Goal: Information Seeking & Learning: Learn about a topic

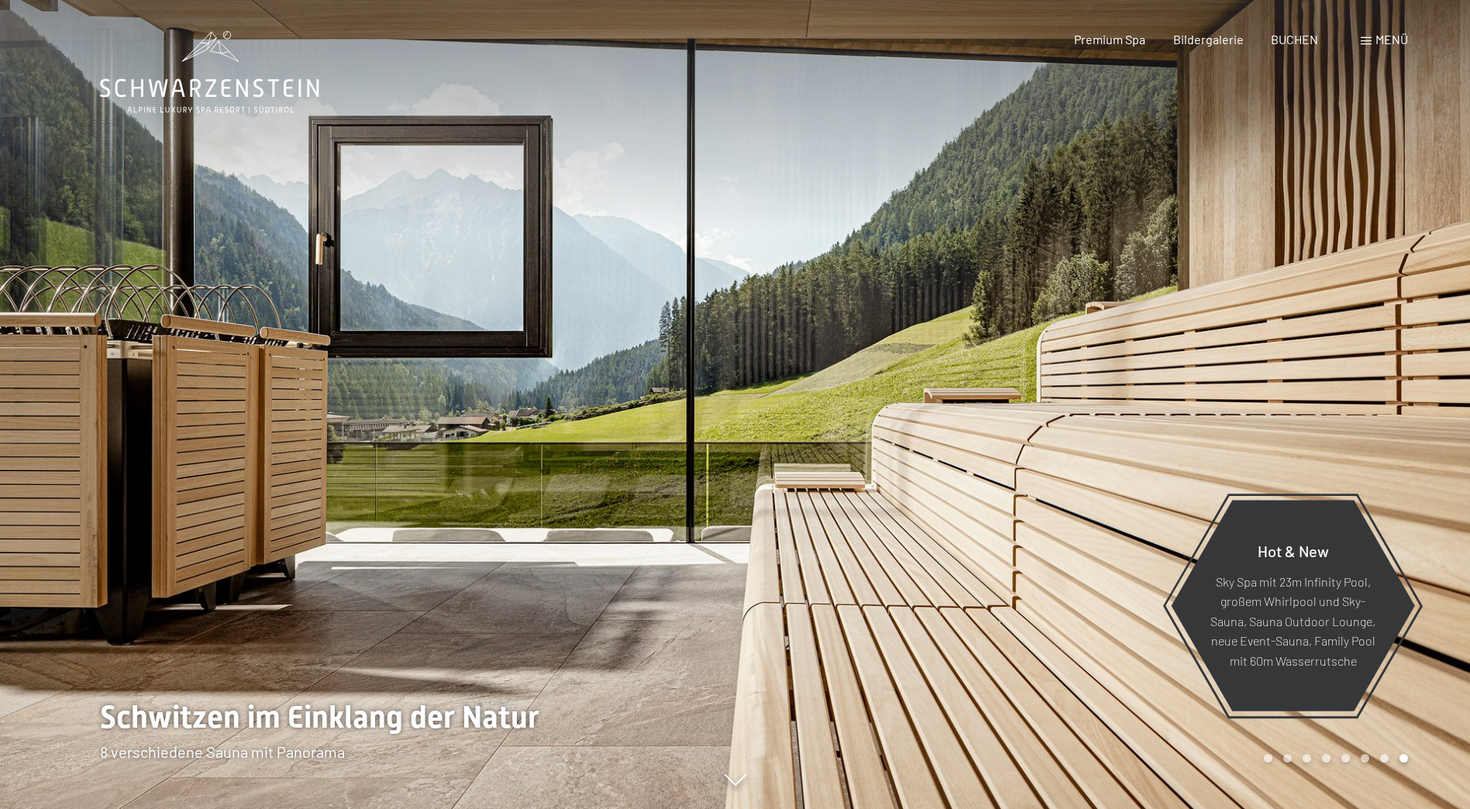
click at [1276, 382] on div at bounding box center [1104, 404] width 736 height 809
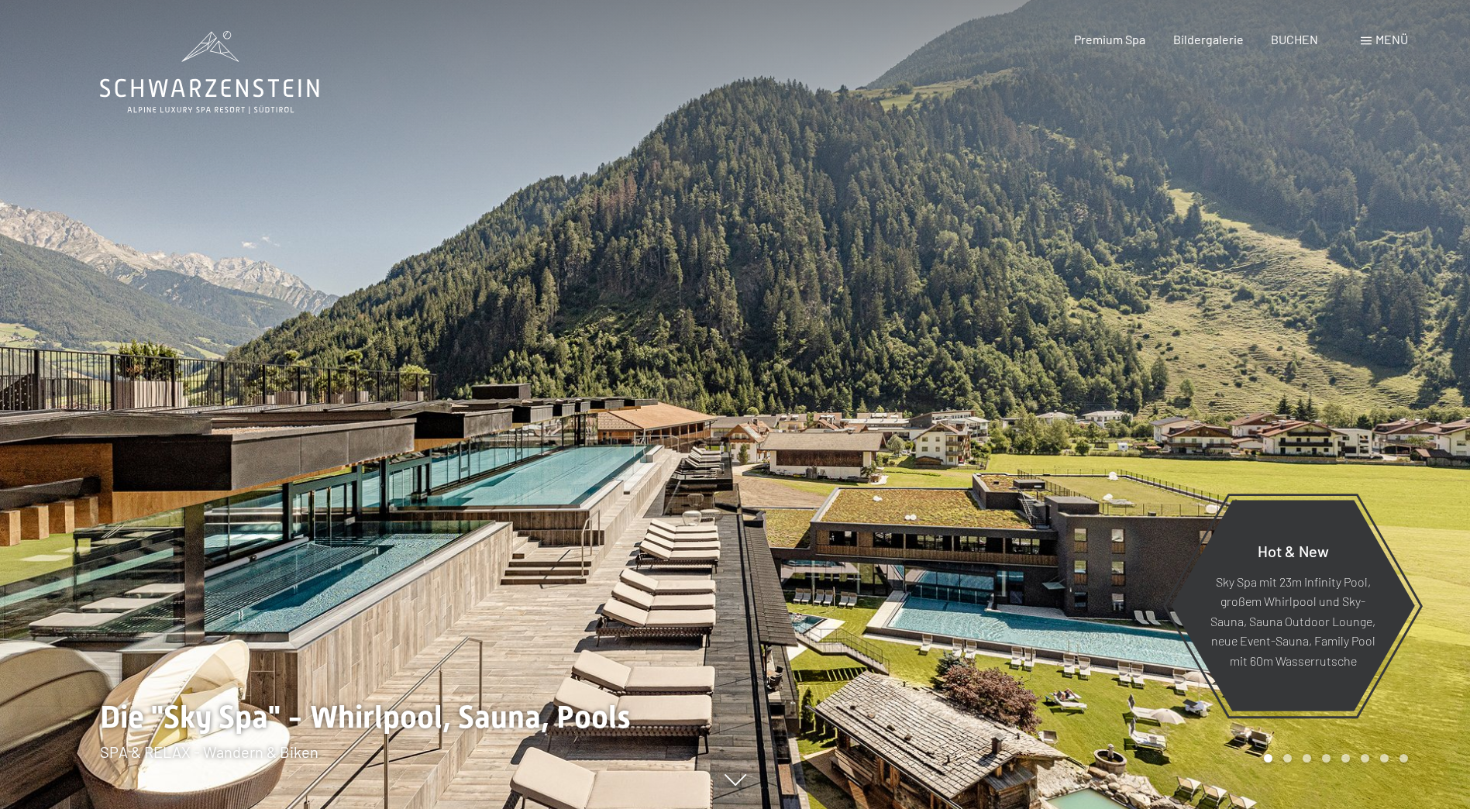
click at [1279, 379] on div at bounding box center [1104, 404] width 736 height 809
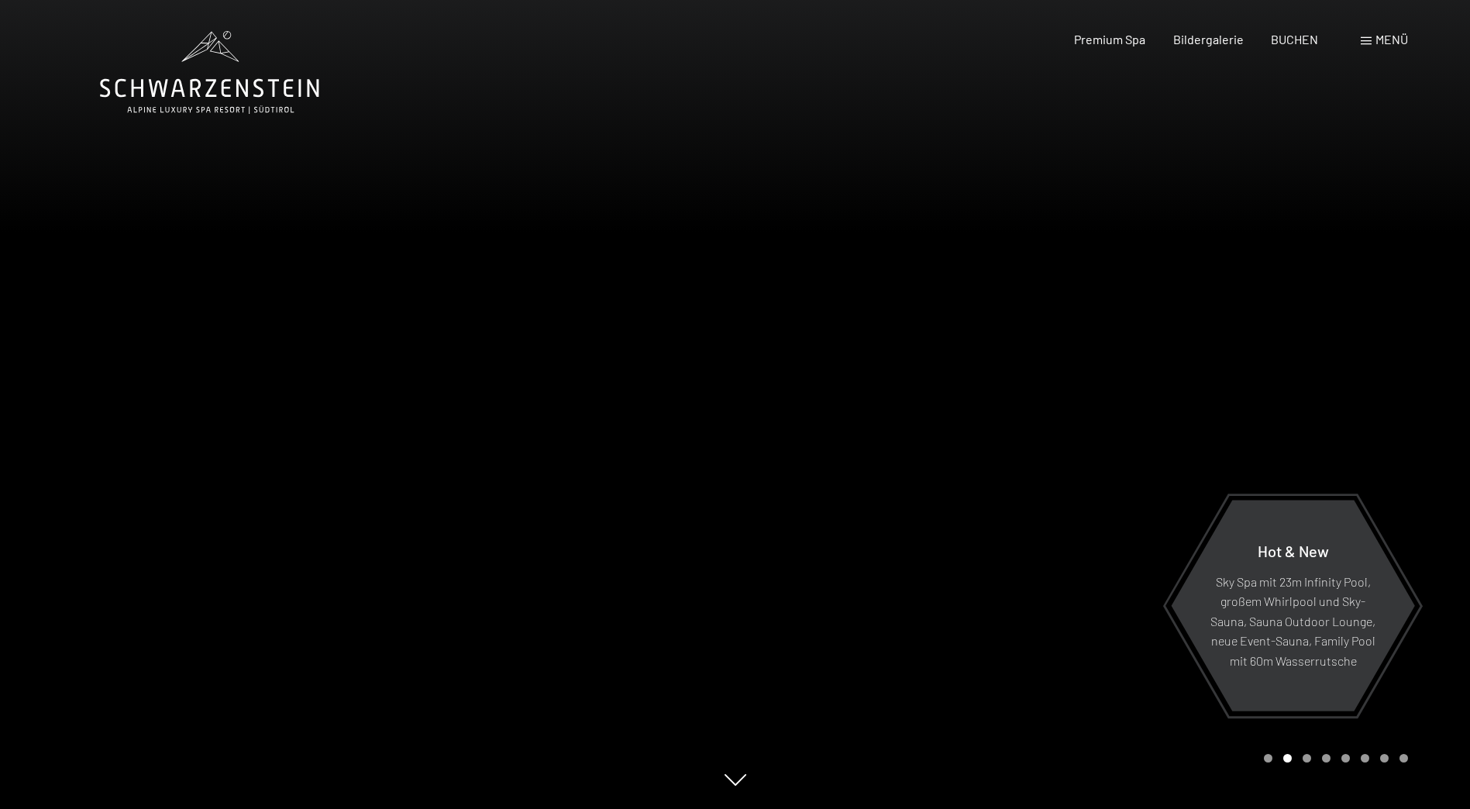
click at [1279, 379] on div at bounding box center [1104, 404] width 736 height 809
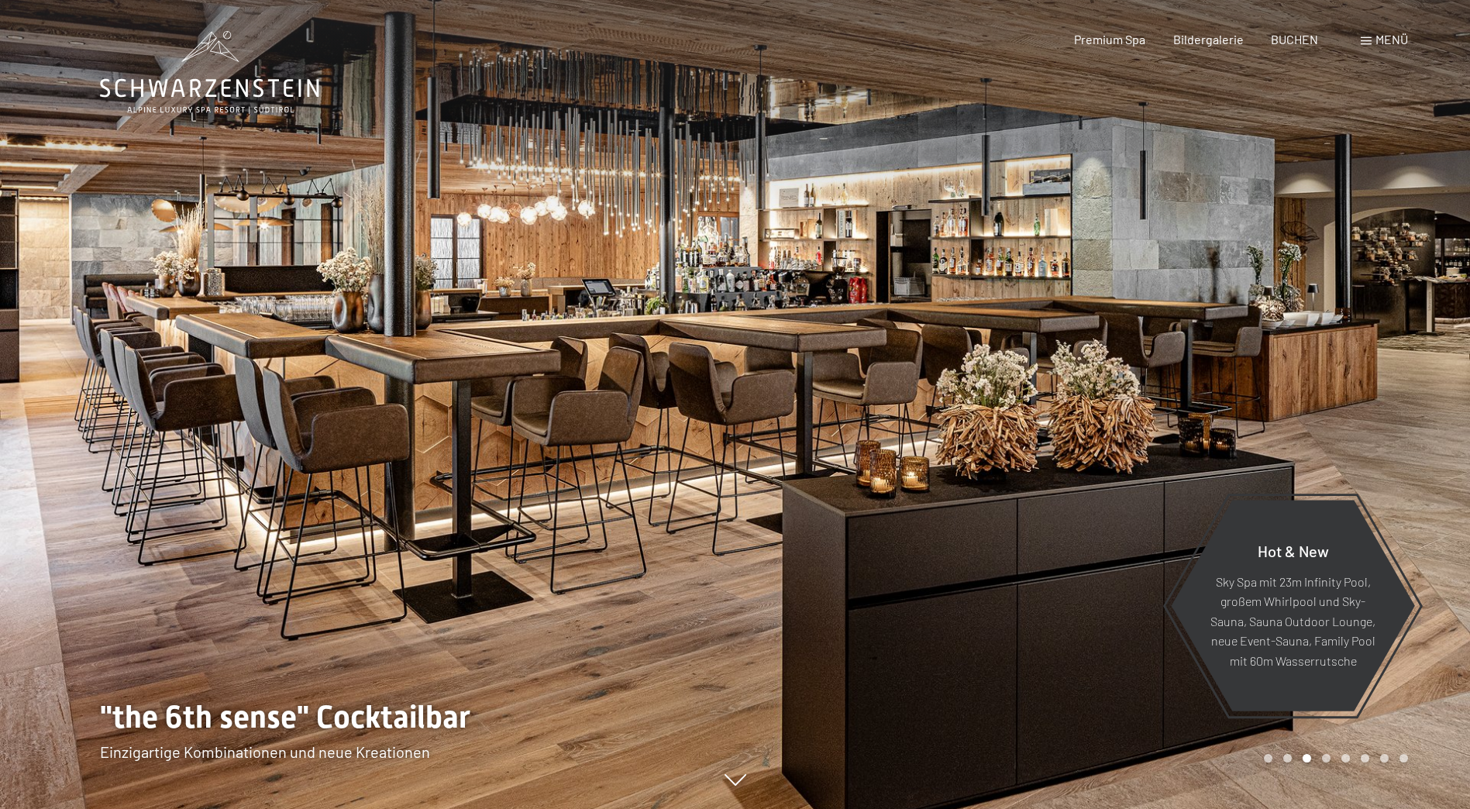
click at [1279, 379] on div at bounding box center [1104, 404] width 736 height 809
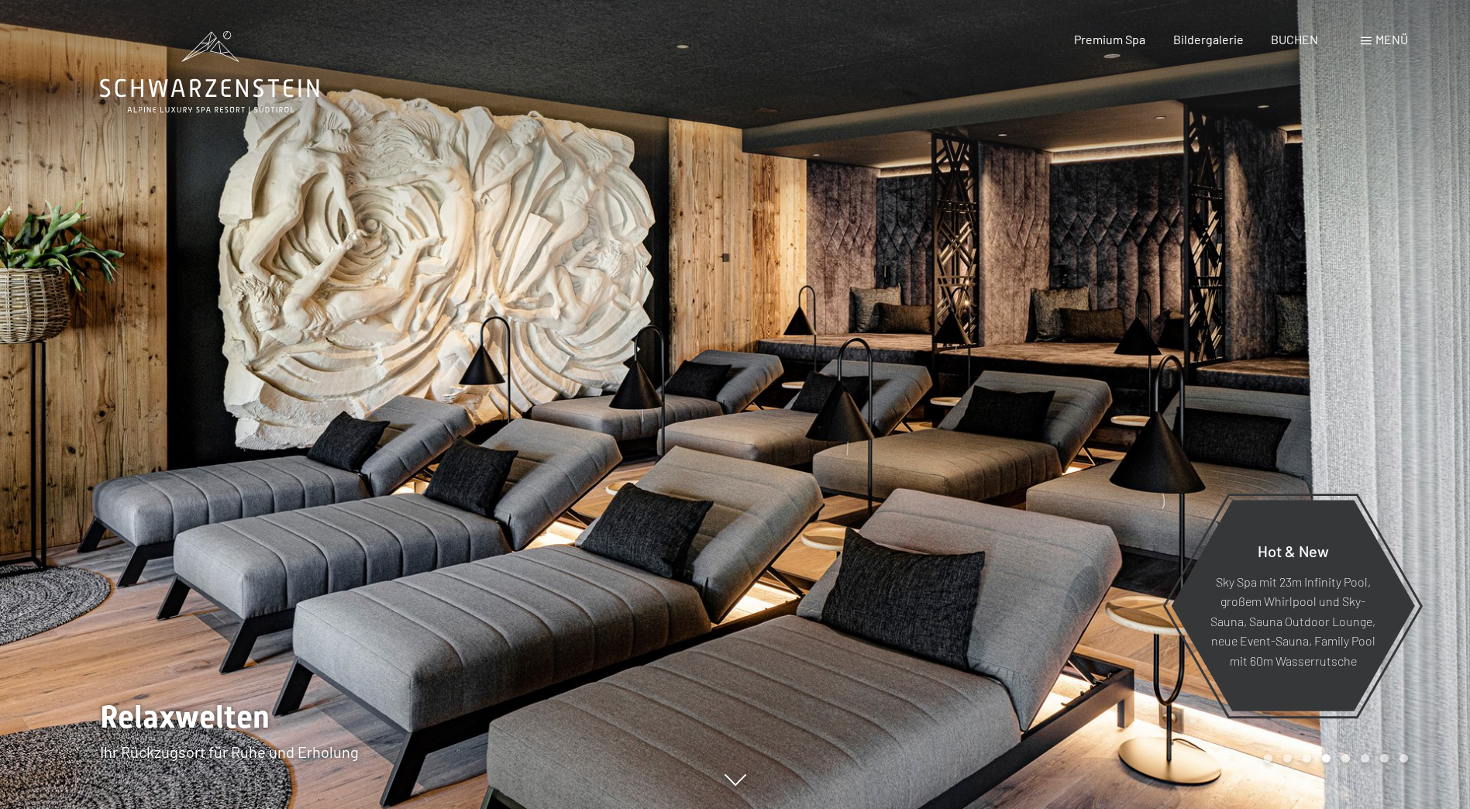
click at [1279, 379] on div at bounding box center [1104, 404] width 736 height 809
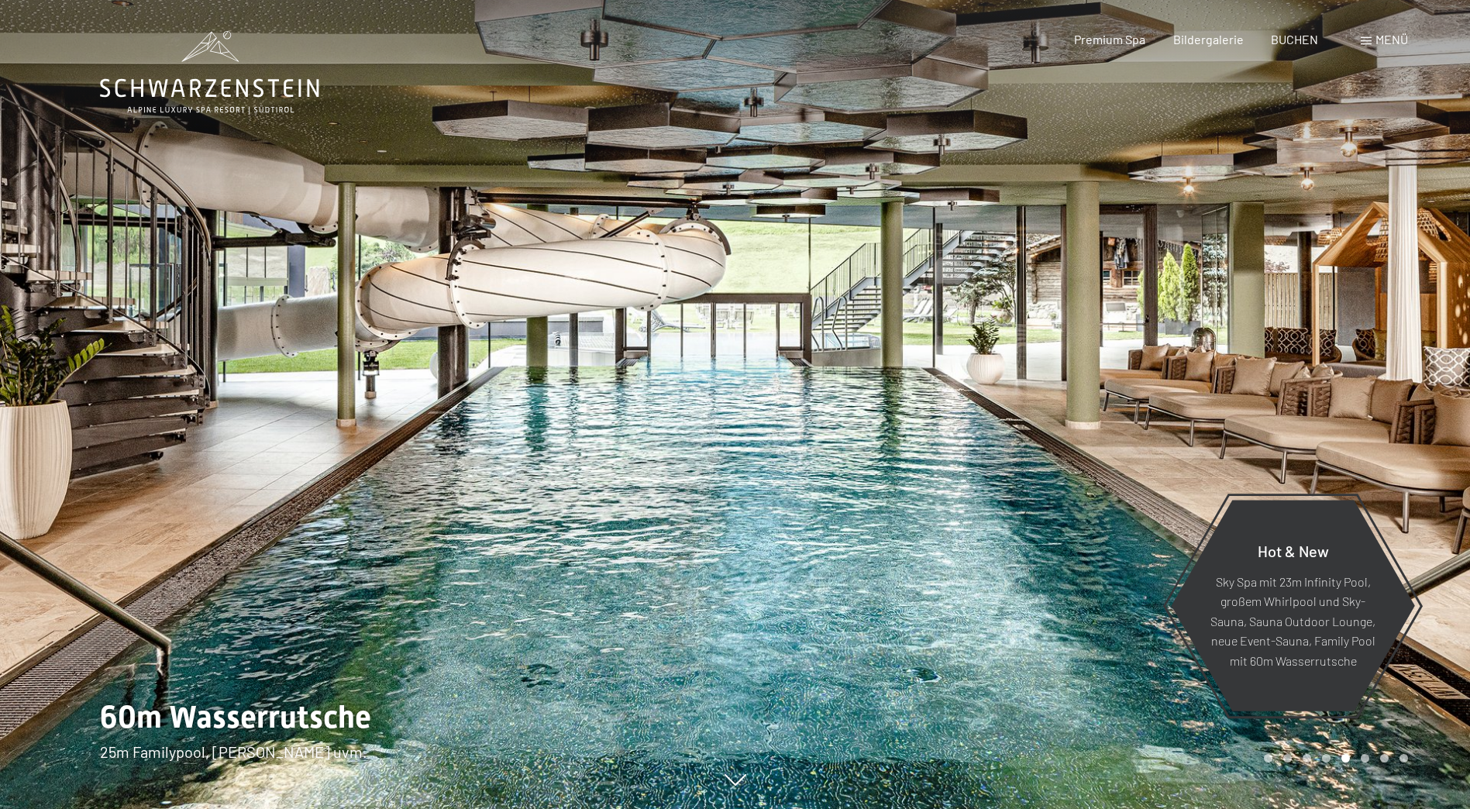
click at [1277, 381] on div at bounding box center [1104, 404] width 736 height 809
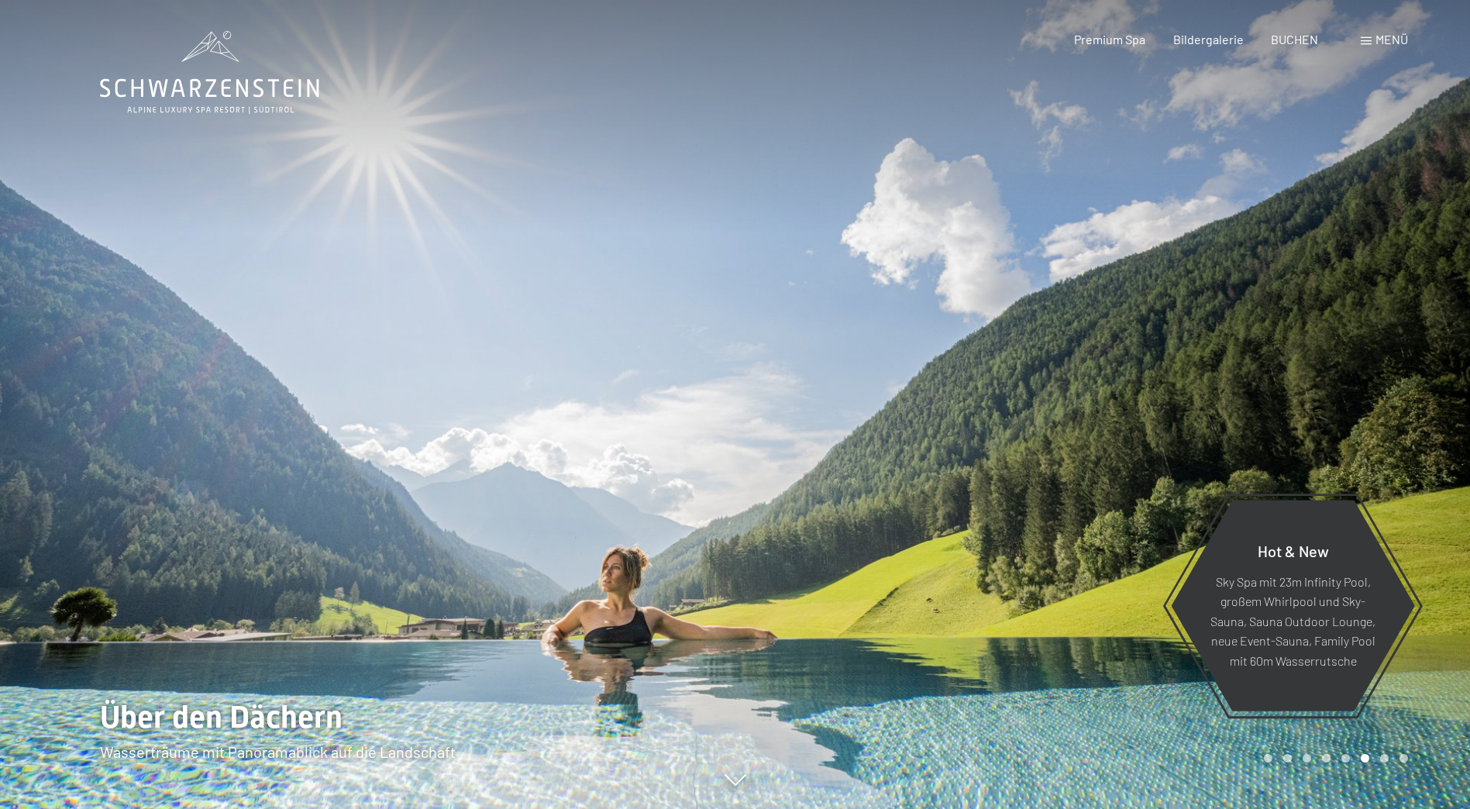
click at [1277, 381] on div at bounding box center [1104, 404] width 736 height 809
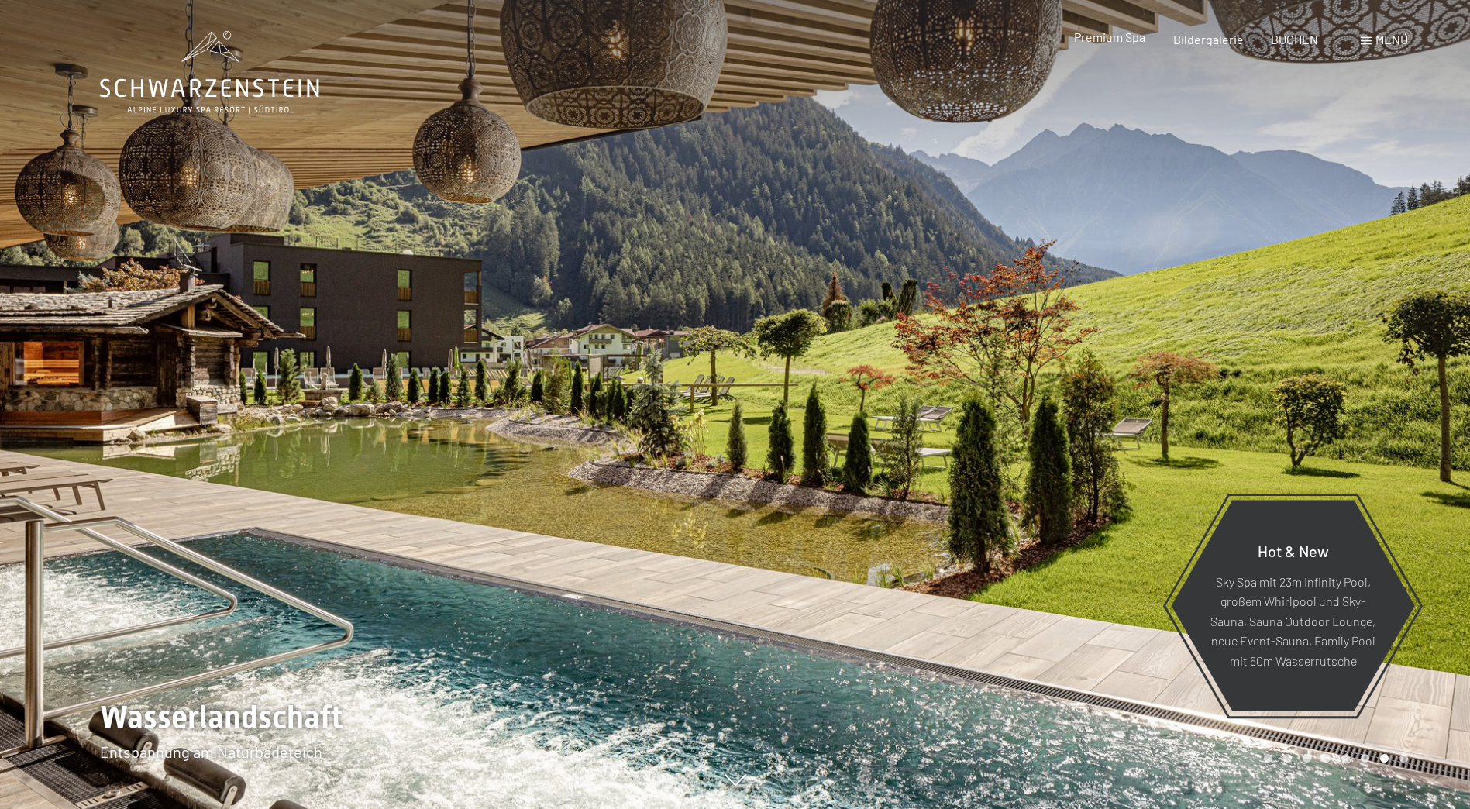
click at [1115, 39] on span "Premium Spa" at bounding box center [1109, 36] width 71 height 15
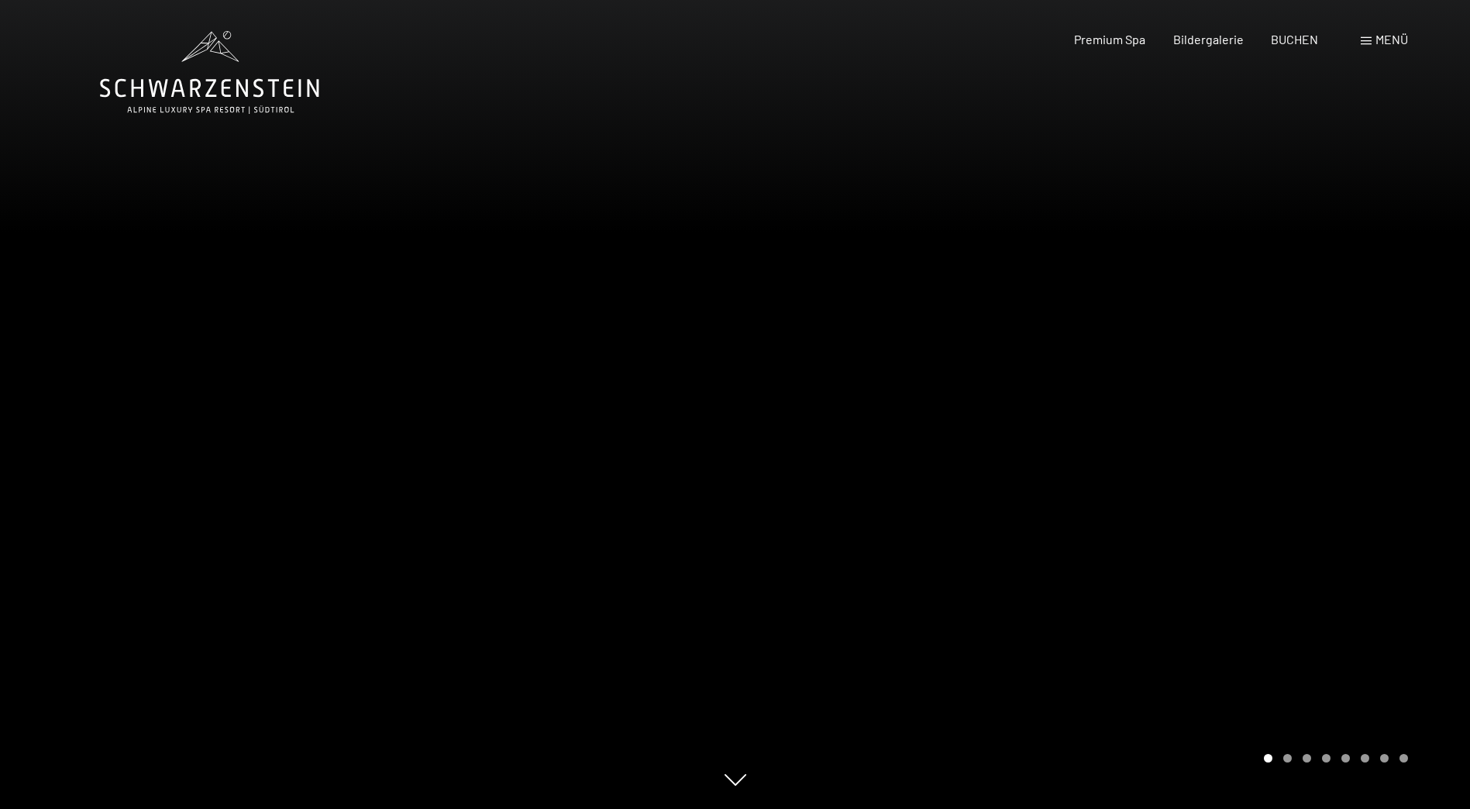
click at [1381, 40] on span "Menü" at bounding box center [1392, 39] width 33 height 15
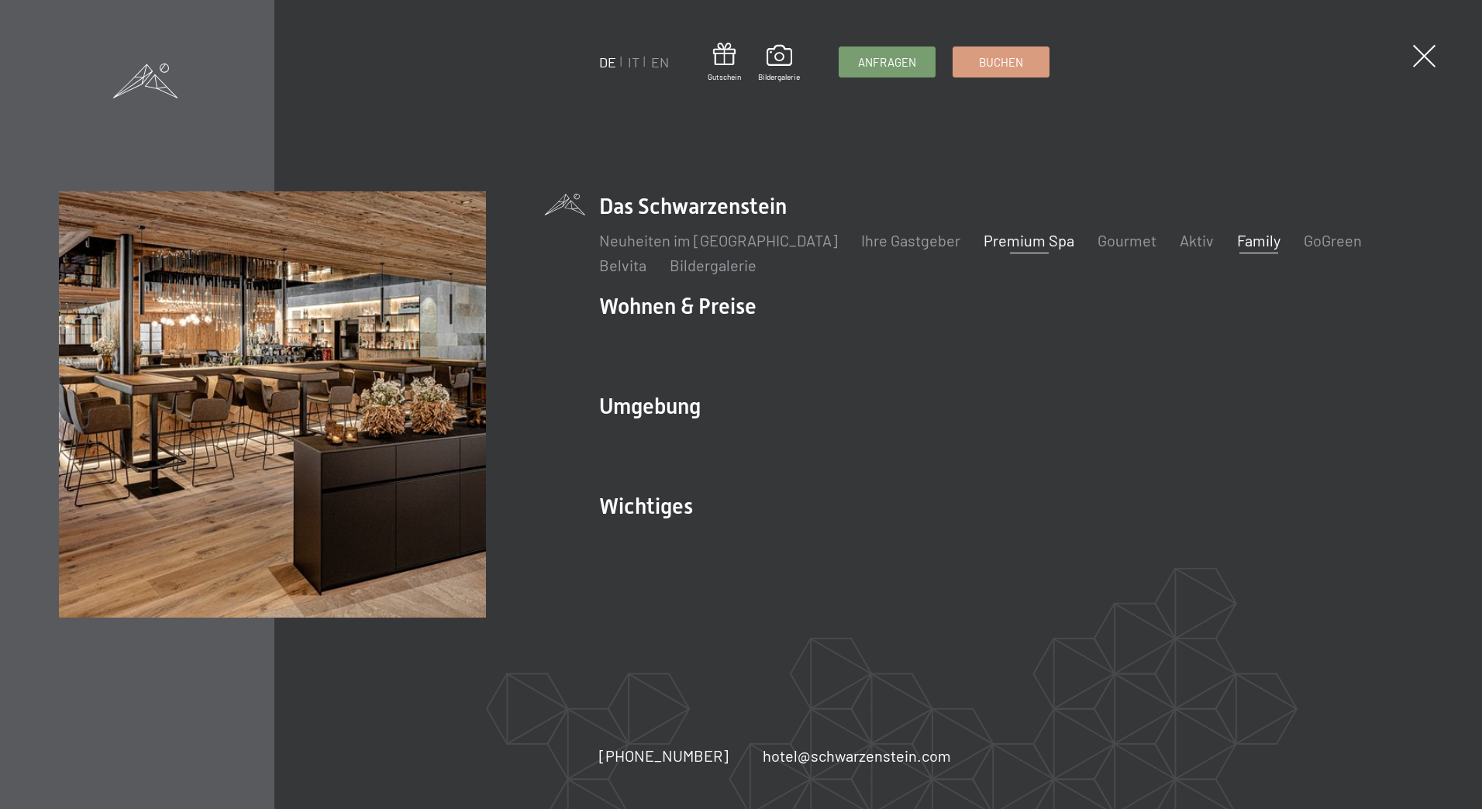
click at [1237, 240] on link "Family" at bounding box center [1258, 240] width 43 height 19
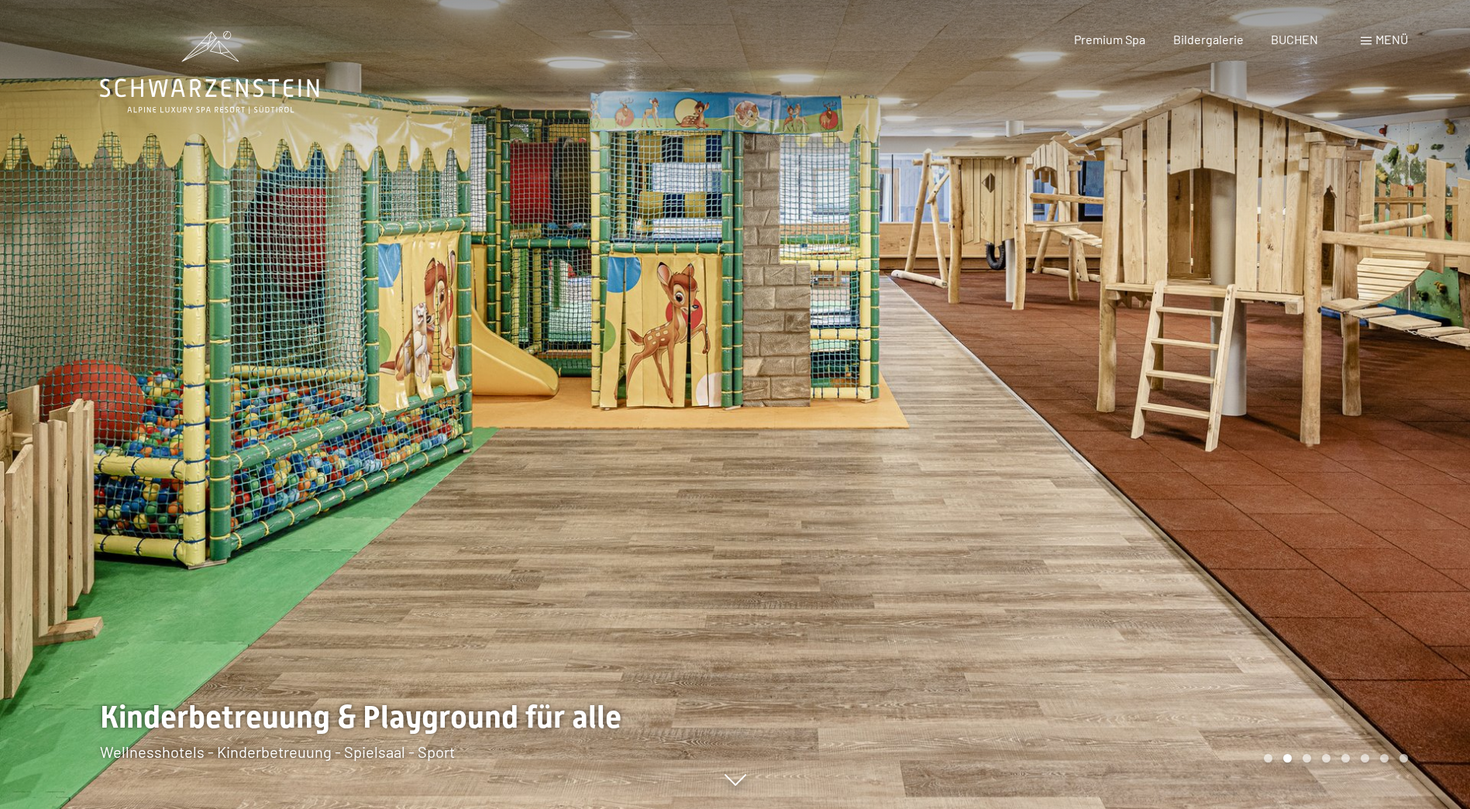
click at [1408, 453] on div at bounding box center [1104, 404] width 736 height 809
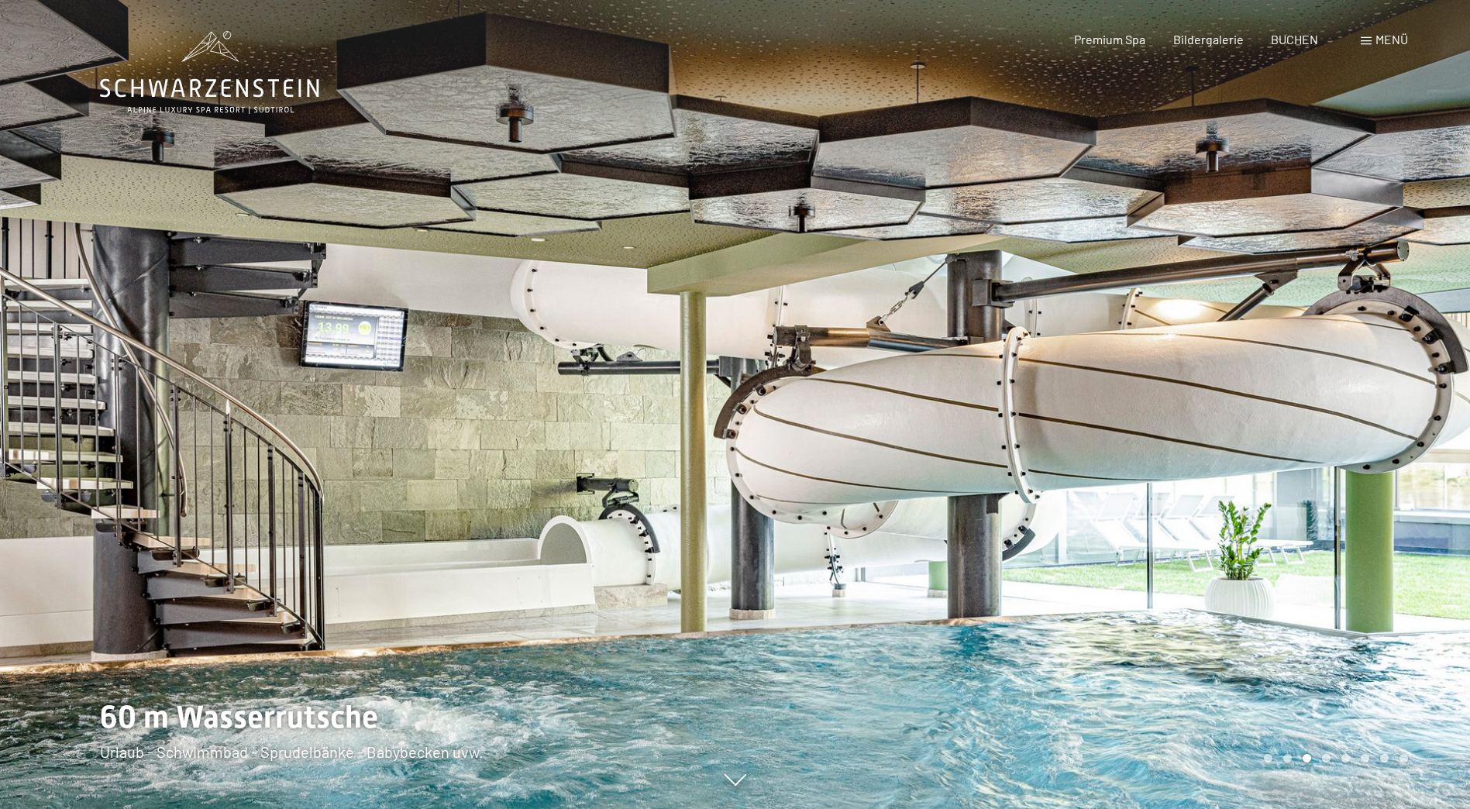
click at [1408, 453] on div at bounding box center [1104, 404] width 736 height 809
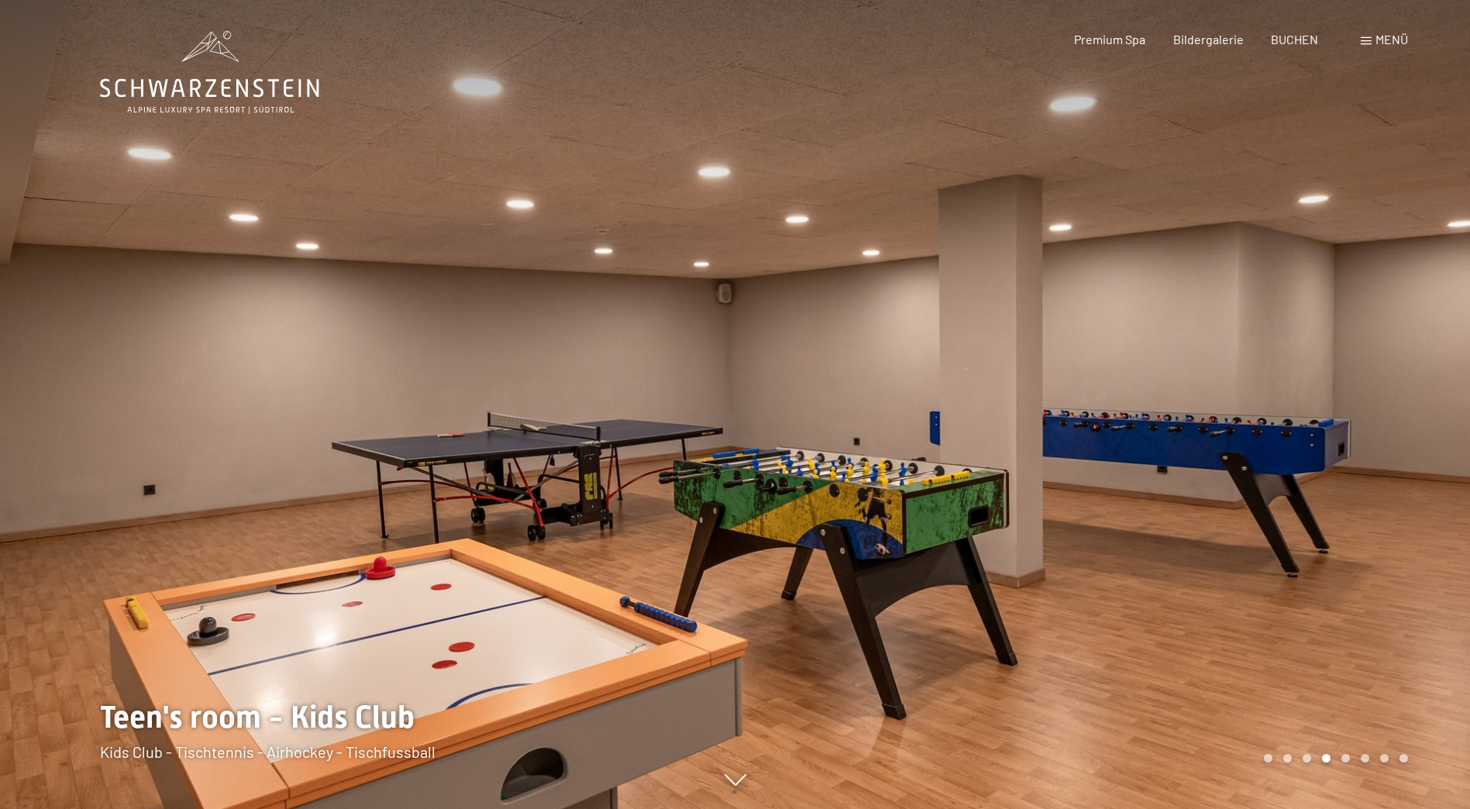
click at [1408, 453] on div at bounding box center [1104, 404] width 736 height 809
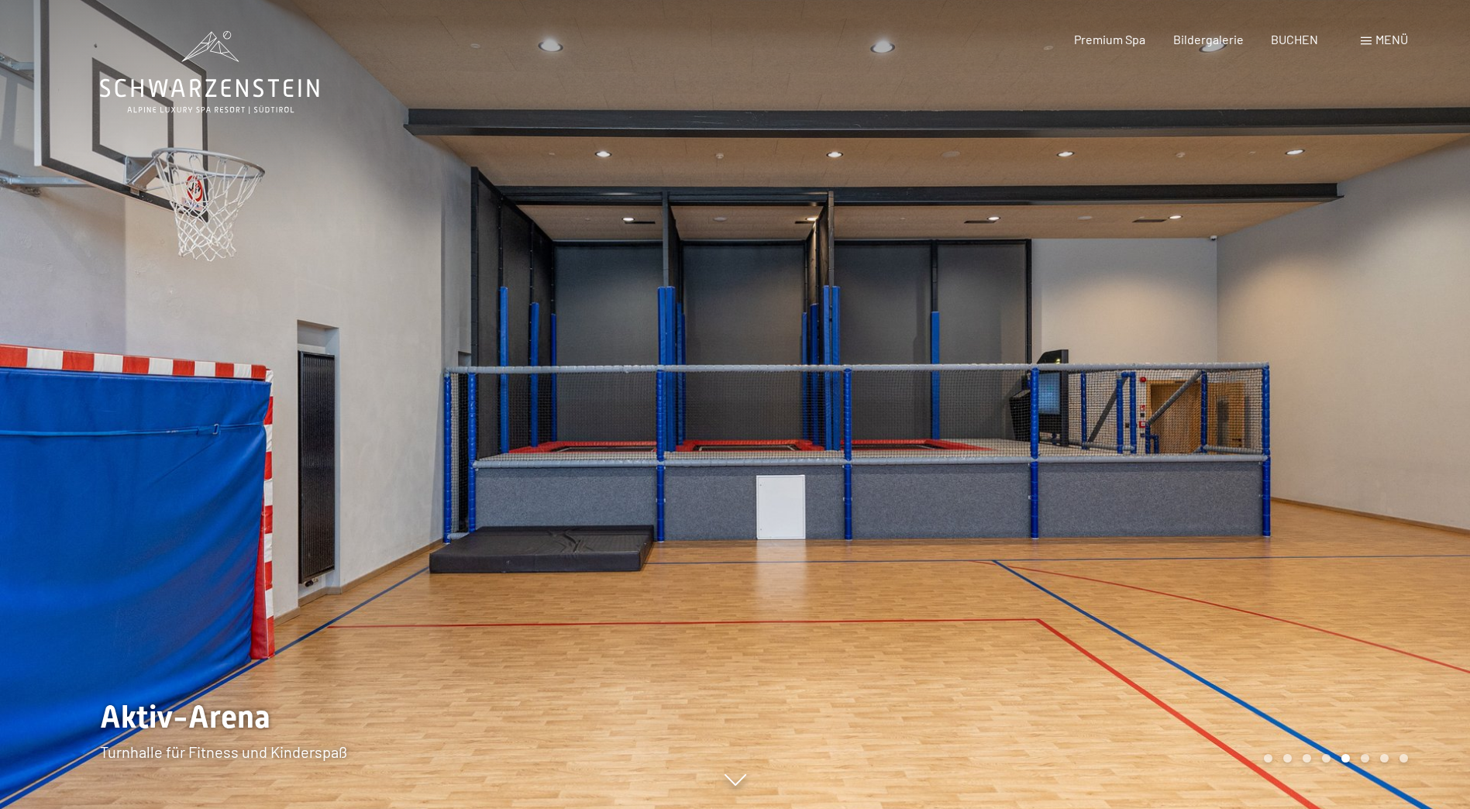
click at [1408, 453] on div at bounding box center [1104, 404] width 736 height 809
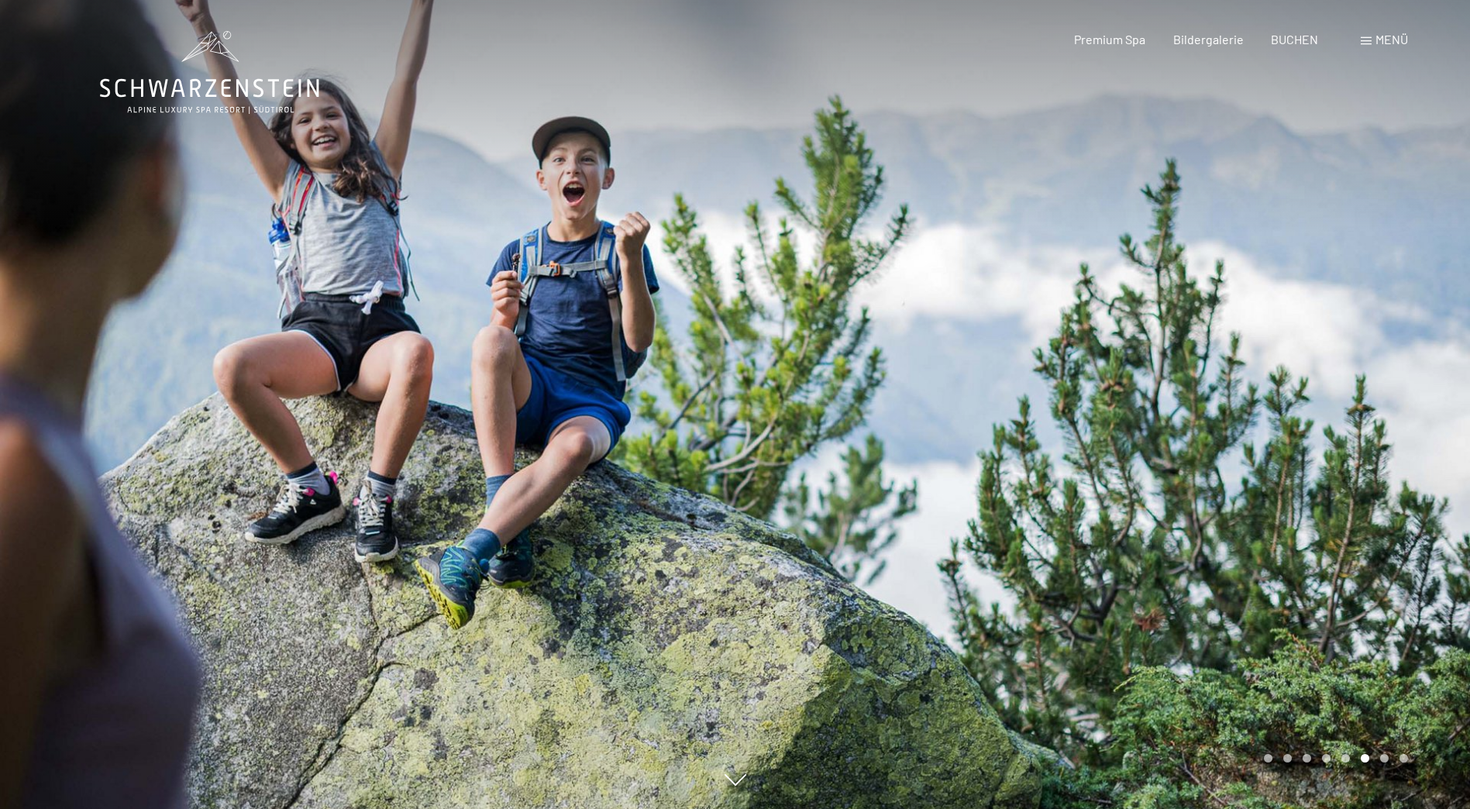
click at [1408, 453] on div at bounding box center [1104, 404] width 736 height 809
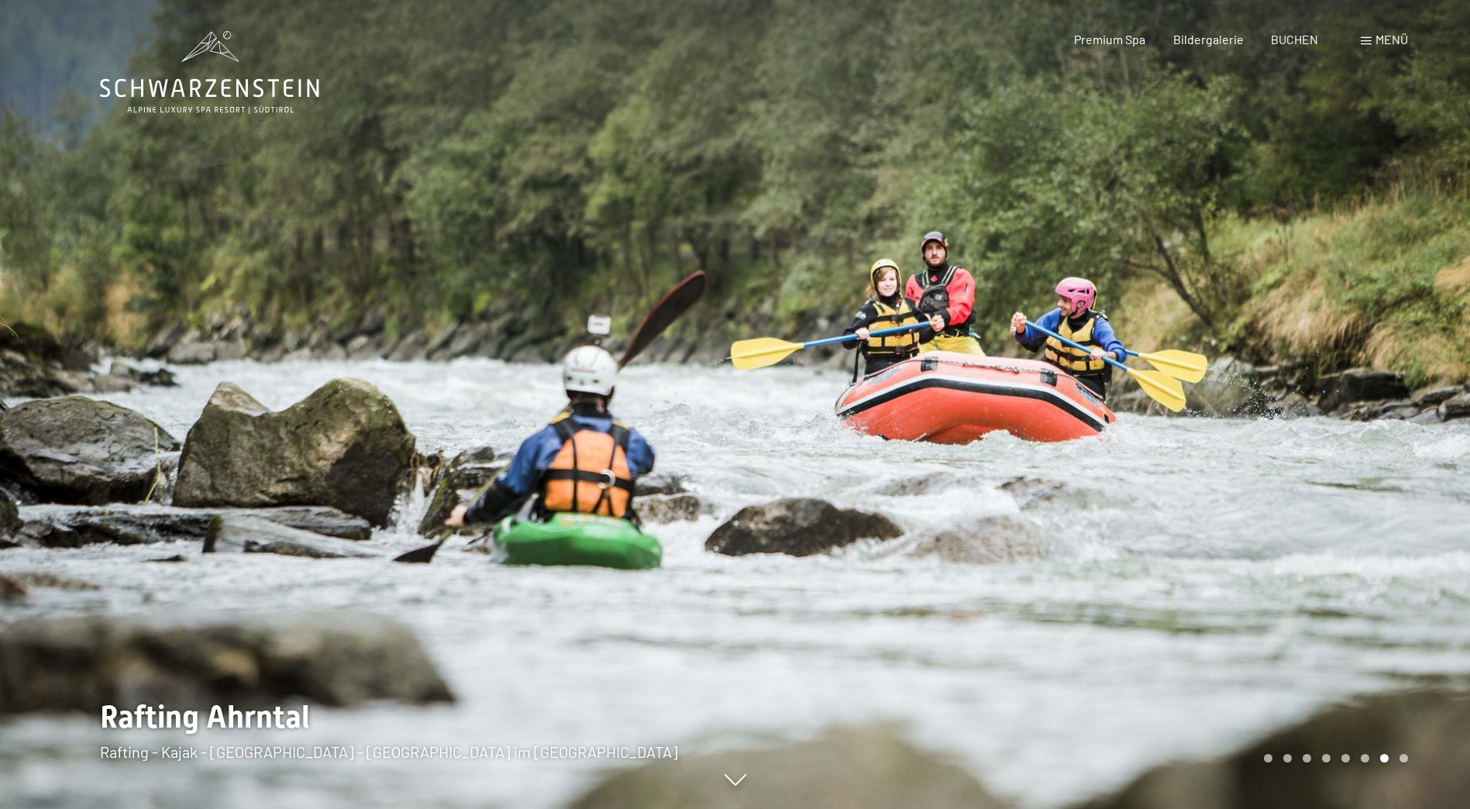
click at [1408, 453] on div at bounding box center [1104, 404] width 736 height 809
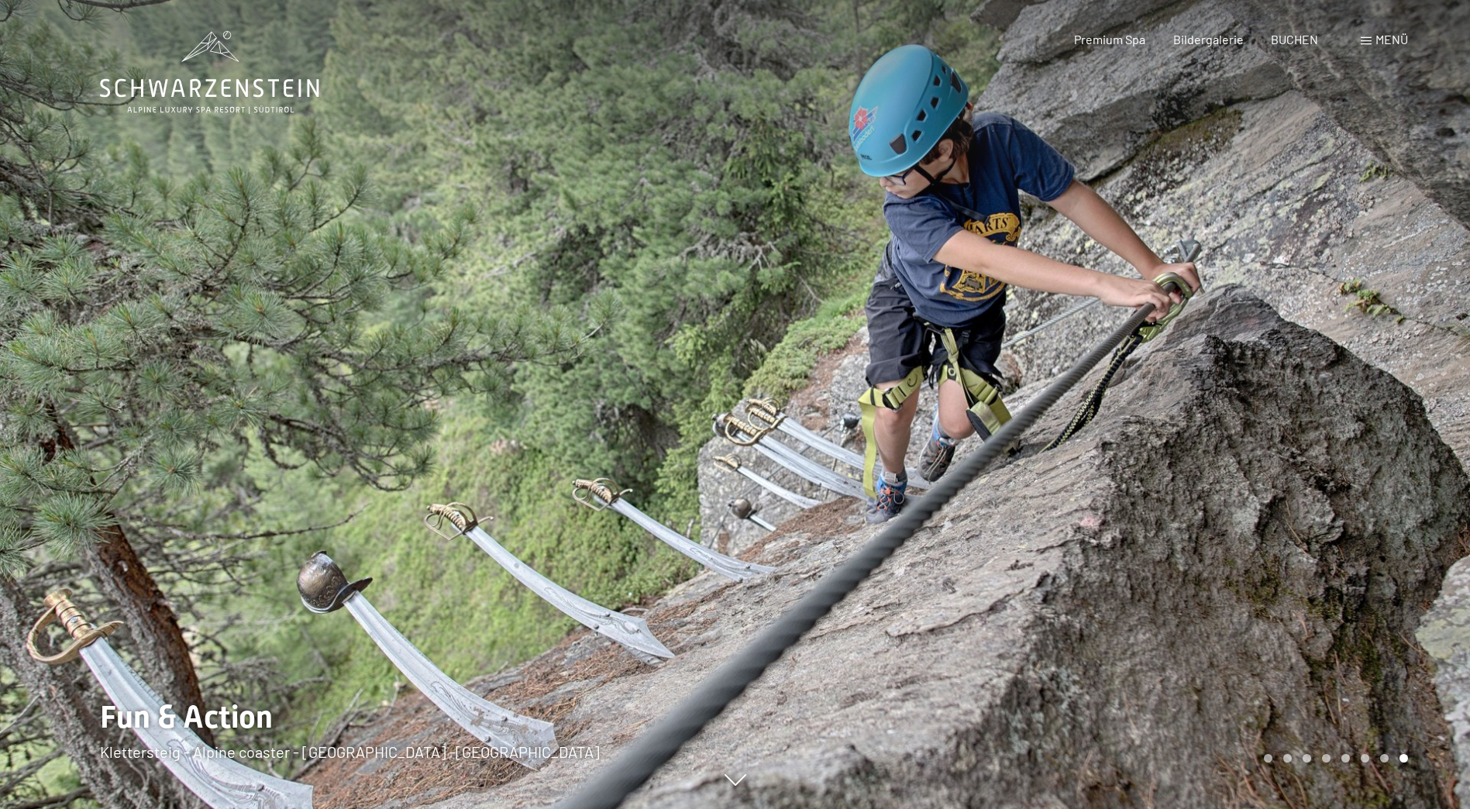
click at [1389, 33] on span "Menü" at bounding box center [1392, 39] width 33 height 15
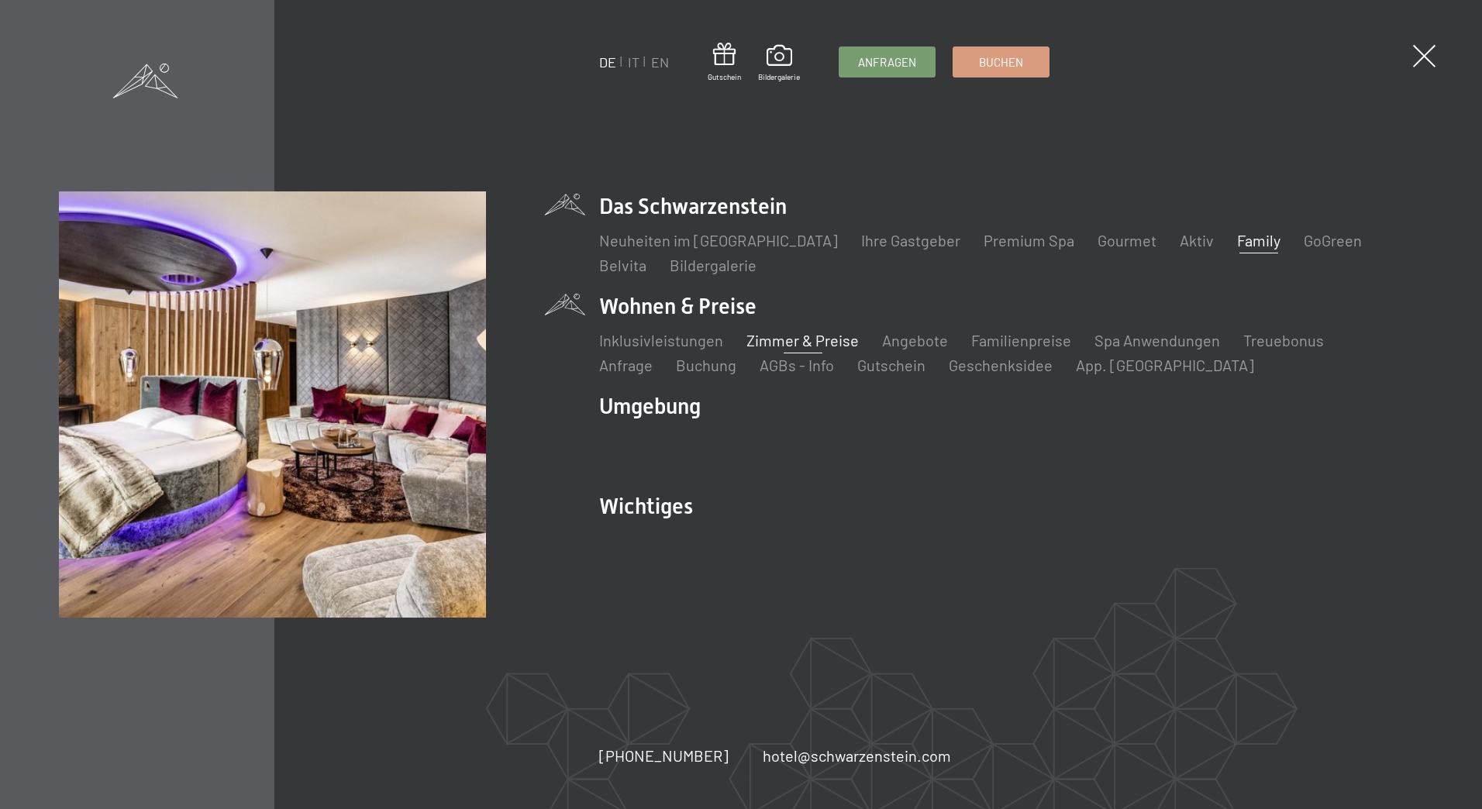
click at [807, 342] on link "Zimmer & Preise" at bounding box center [802, 340] width 112 height 19
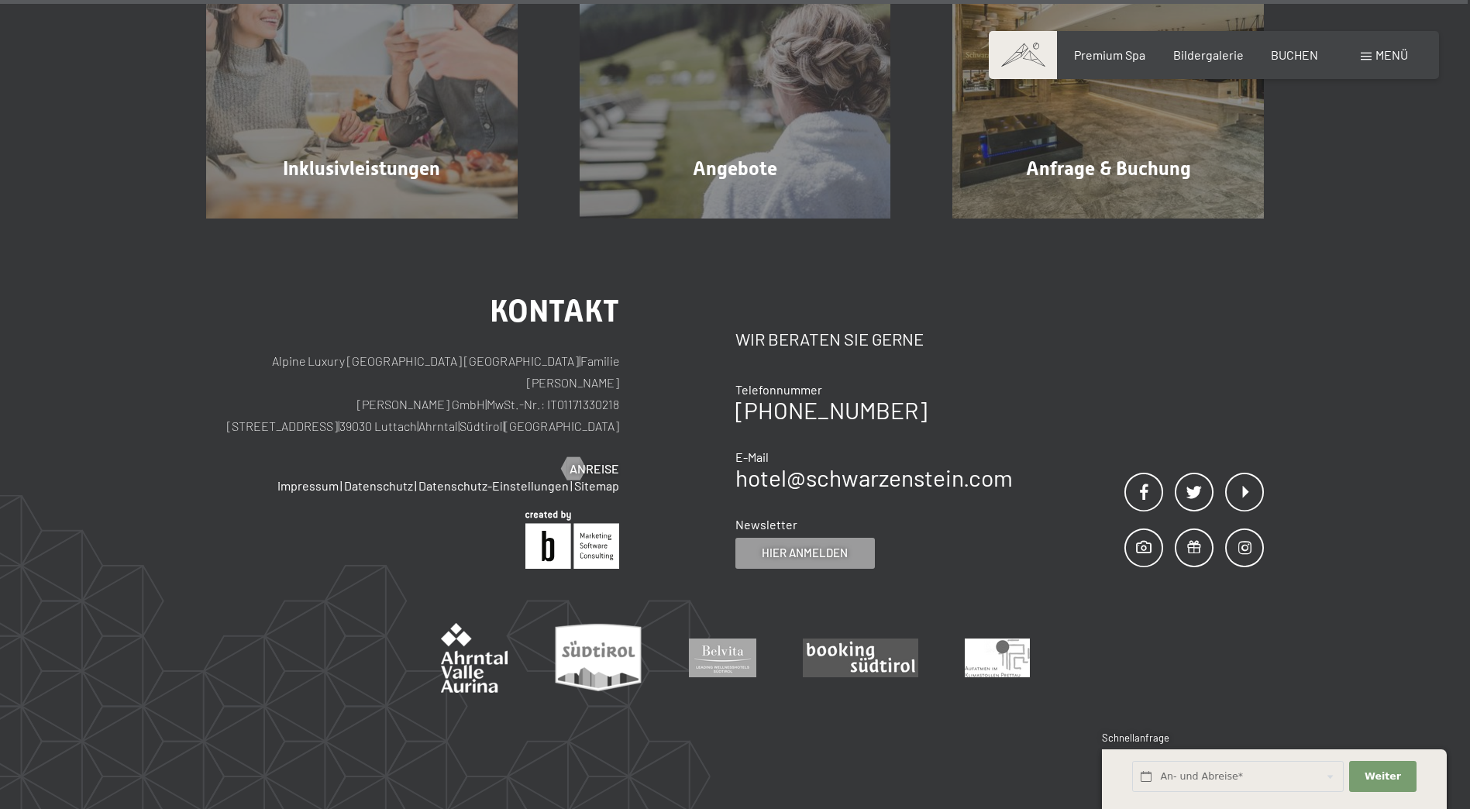
scroll to position [4940, 0]
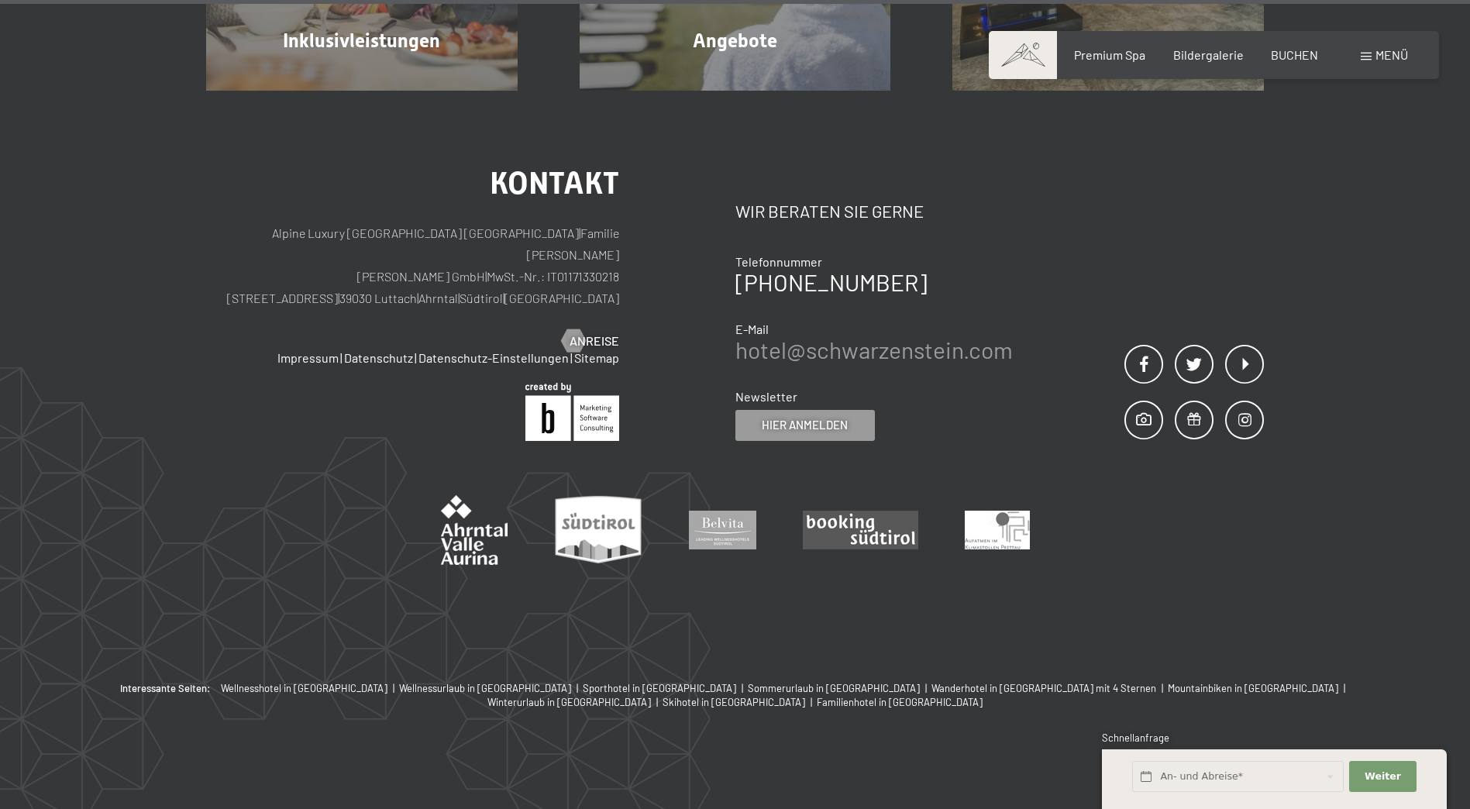
click at [878, 346] on link "hotel@ no-spam. schwarzenstein. no-spam. com" at bounding box center [875, 350] width 278 height 28
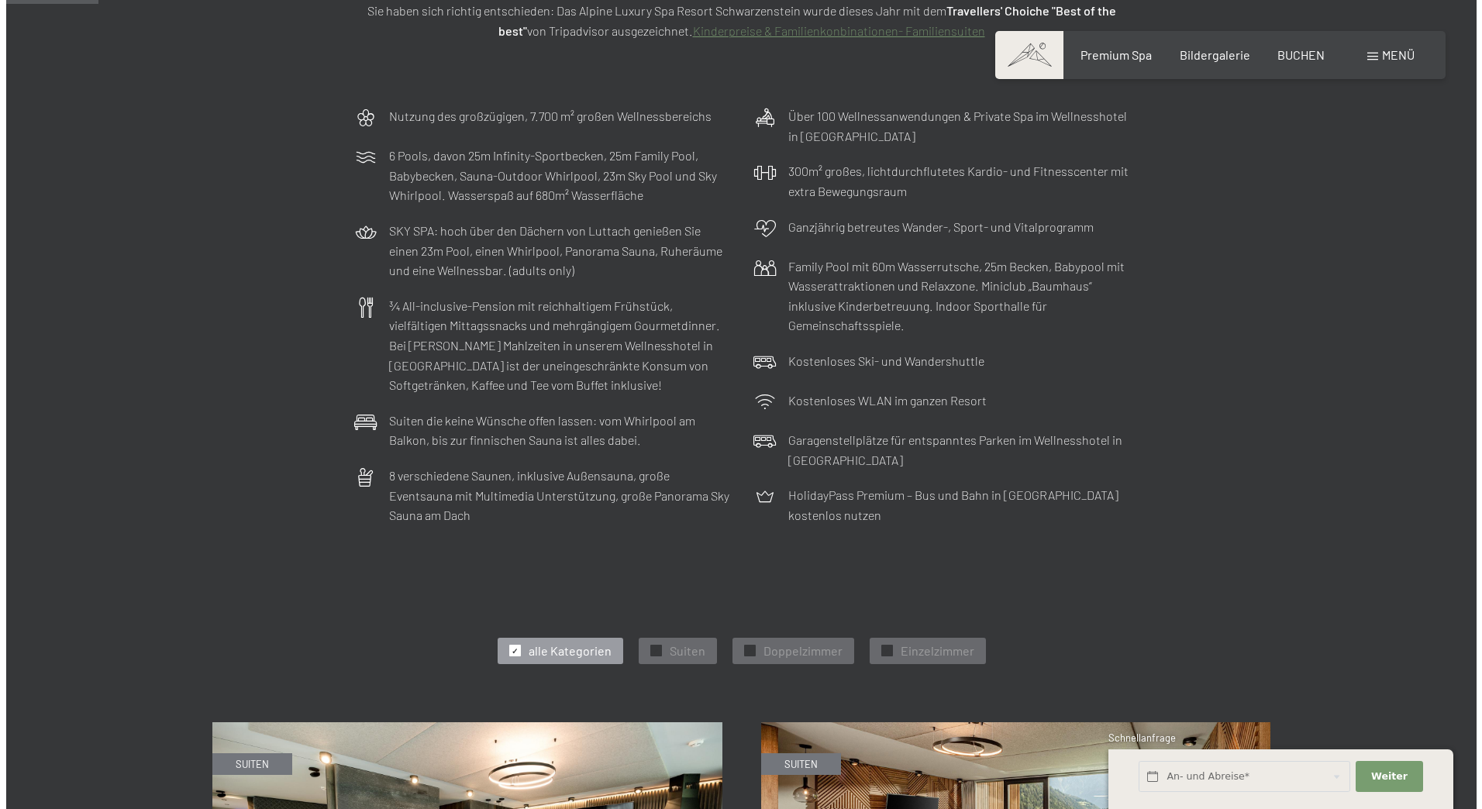
scroll to position [289, 0]
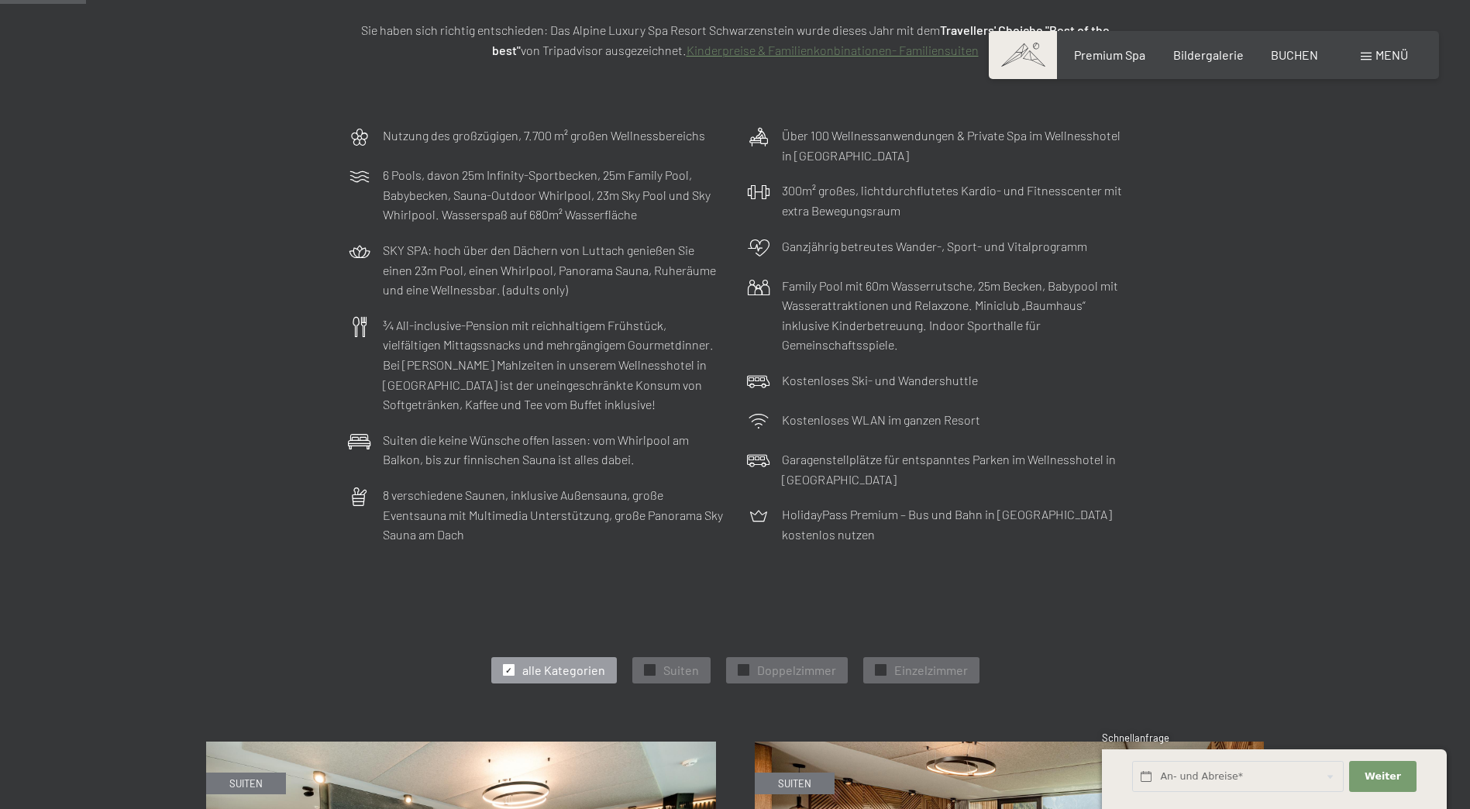
click at [1387, 57] on span "Menü" at bounding box center [1392, 54] width 33 height 15
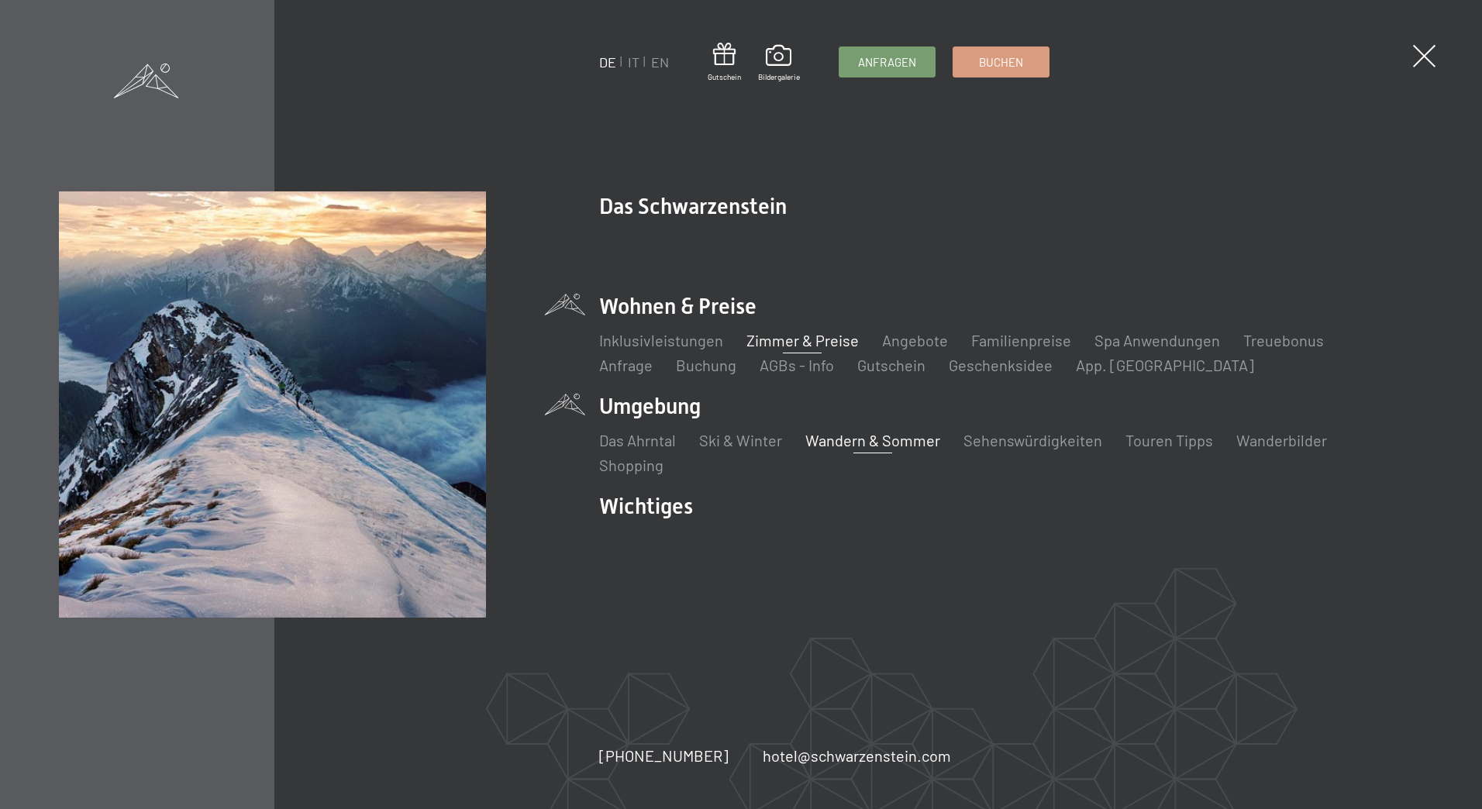
click at [887, 438] on link "Wandern & Sommer" at bounding box center [872, 440] width 135 height 19
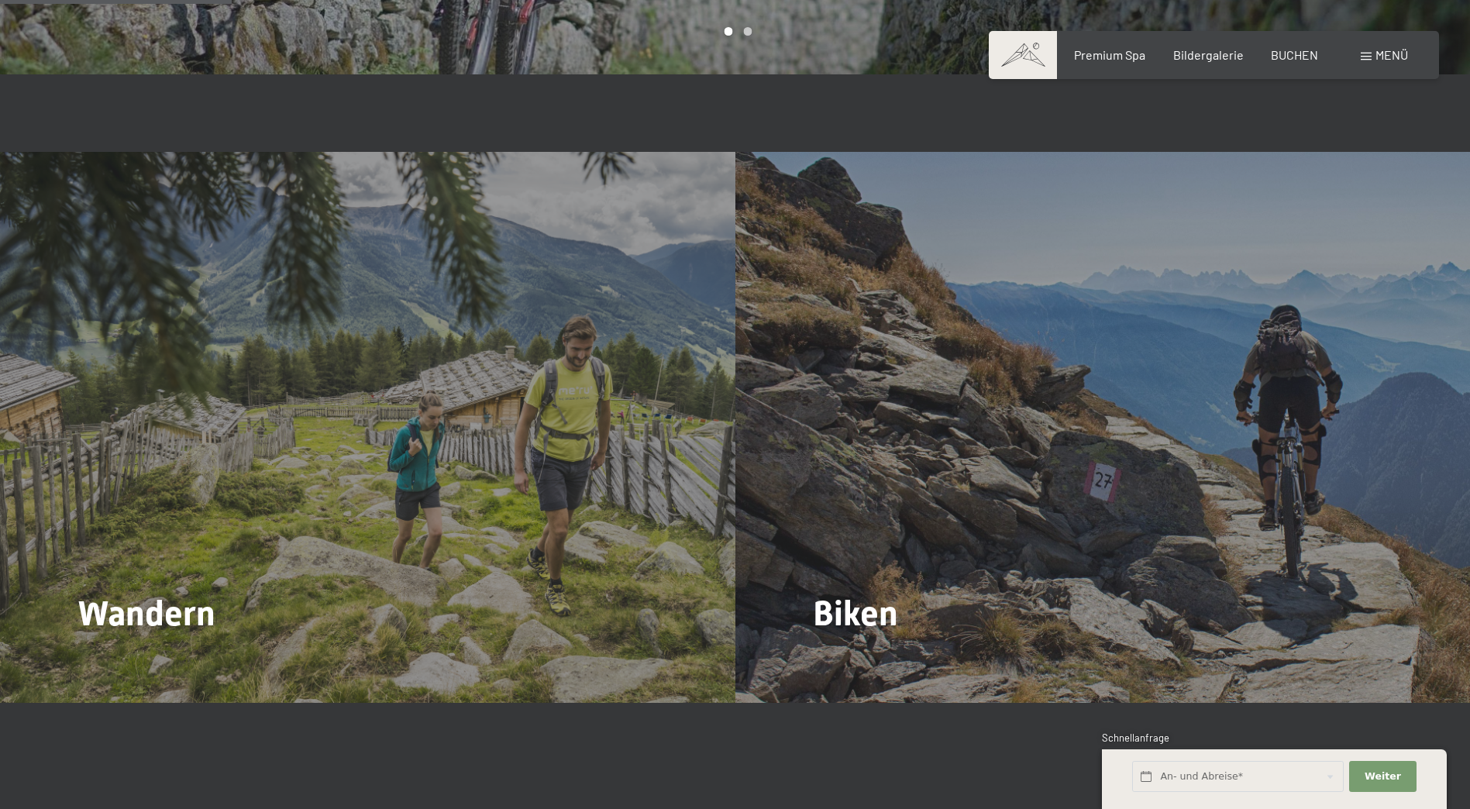
scroll to position [1705, 0]
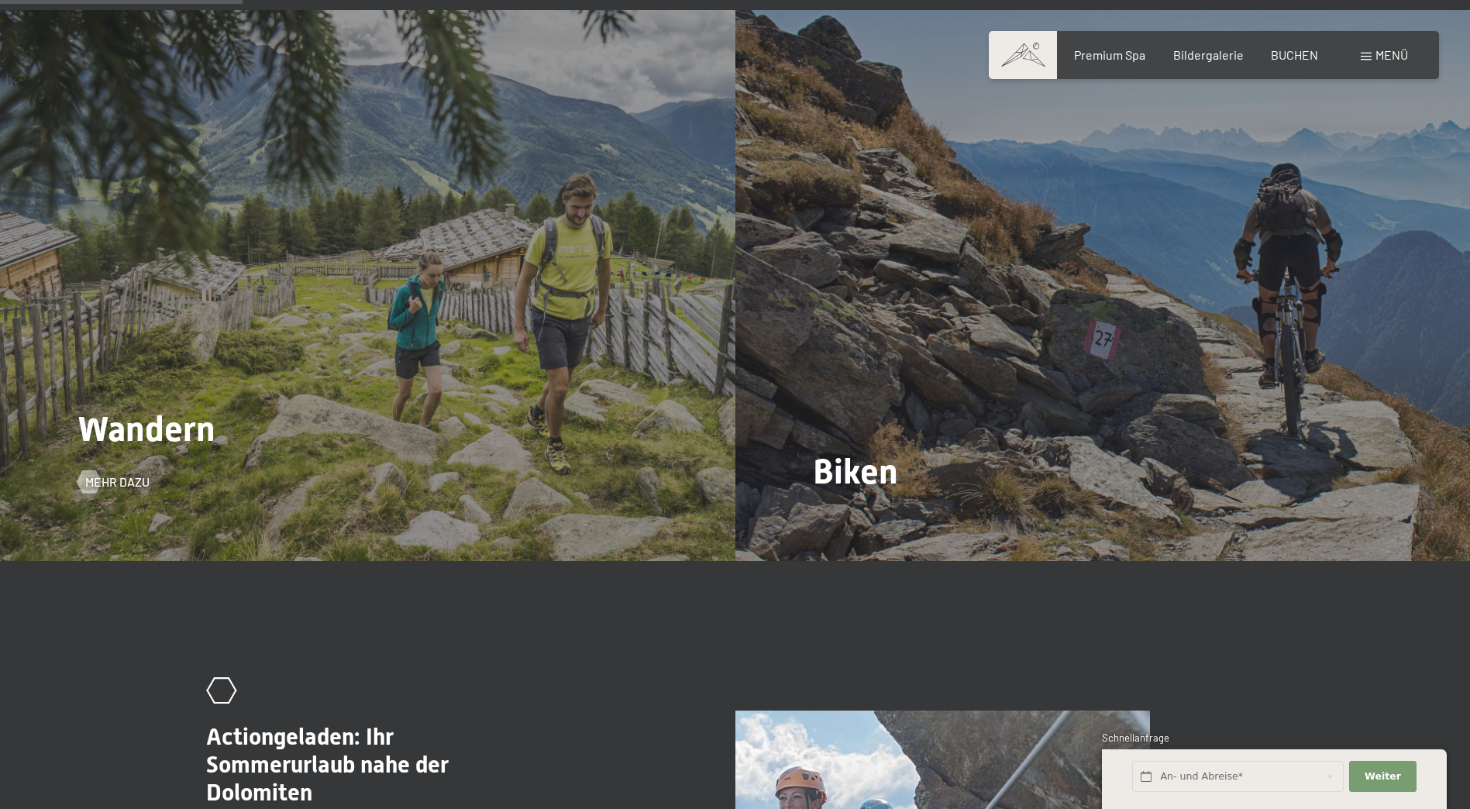
click at [257, 436] on div "Wandern Mehr dazu" at bounding box center [368, 285] width 736 height 551
click at [128, 409] on span "Wandern" at bounding box center [147, 429] width 138 height 41
click at [99, 474] on link "Mehr dazu" at bounding box center [114, 482] width 72 height 17
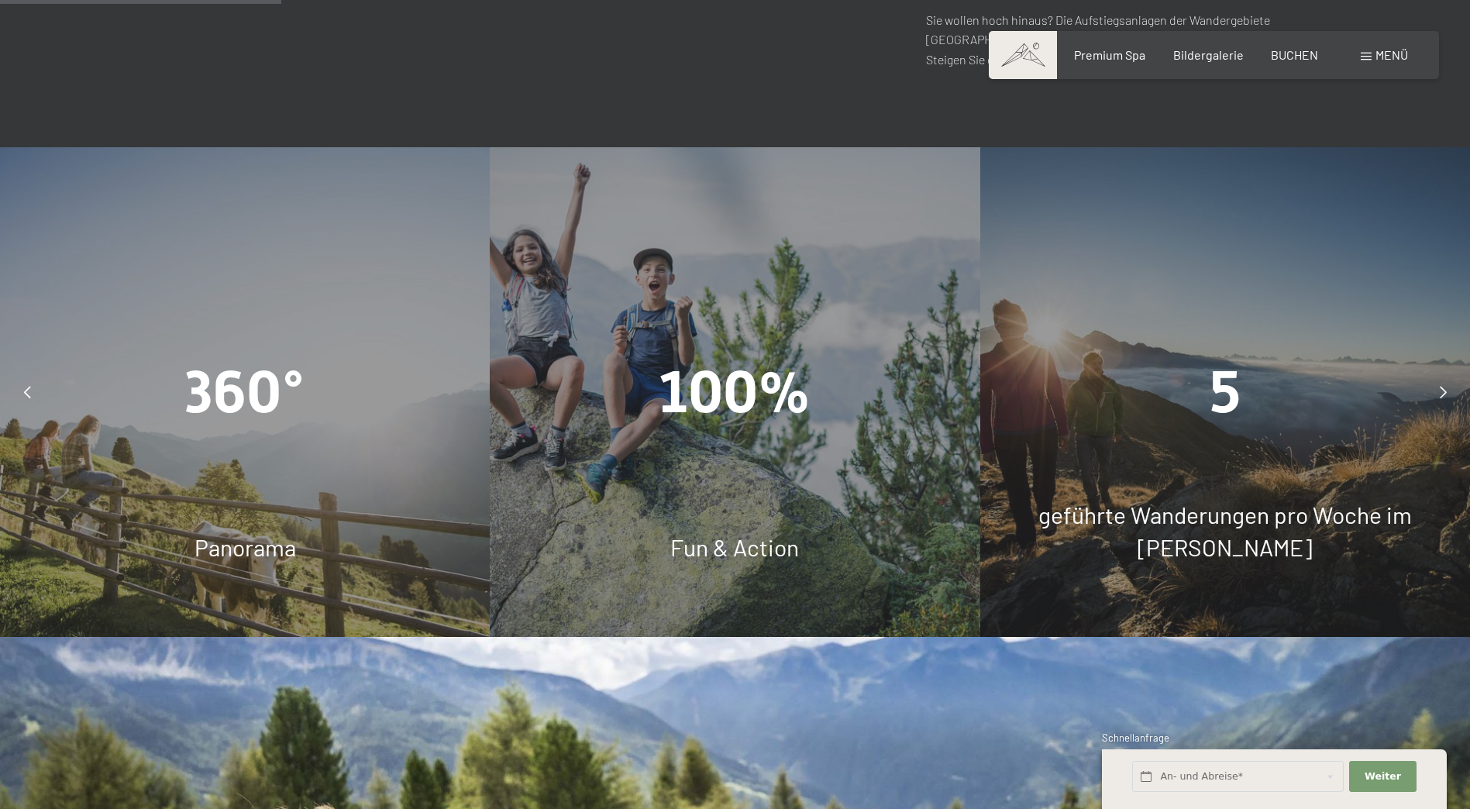
scroll to position [1240, 0]
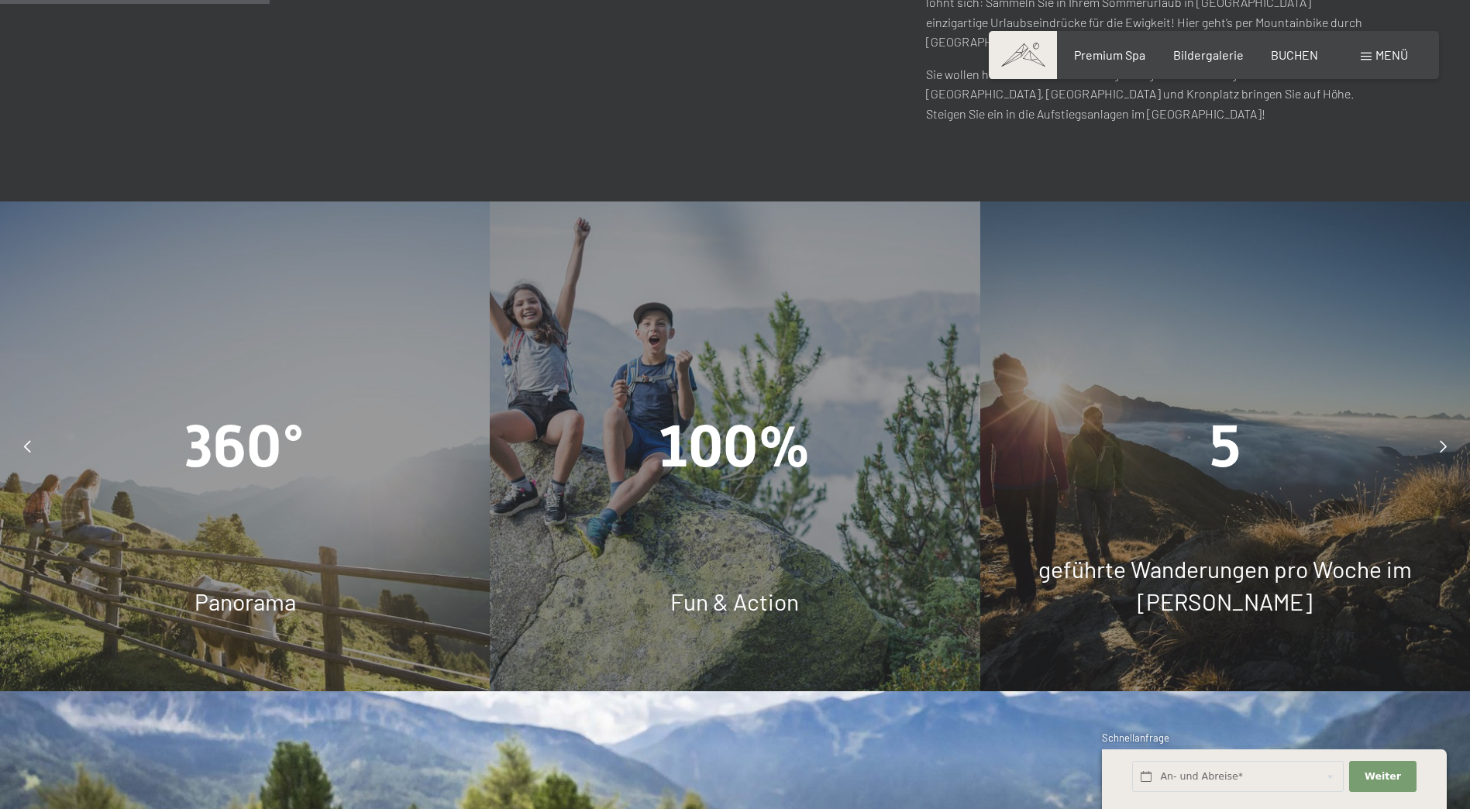
click at [681, 412] on span "100%" at bounding box center [735, 446] width 152 height 68
click at [729, 588] on span "Fun & Action" at bounding box center [735, 602] width 129 height 28
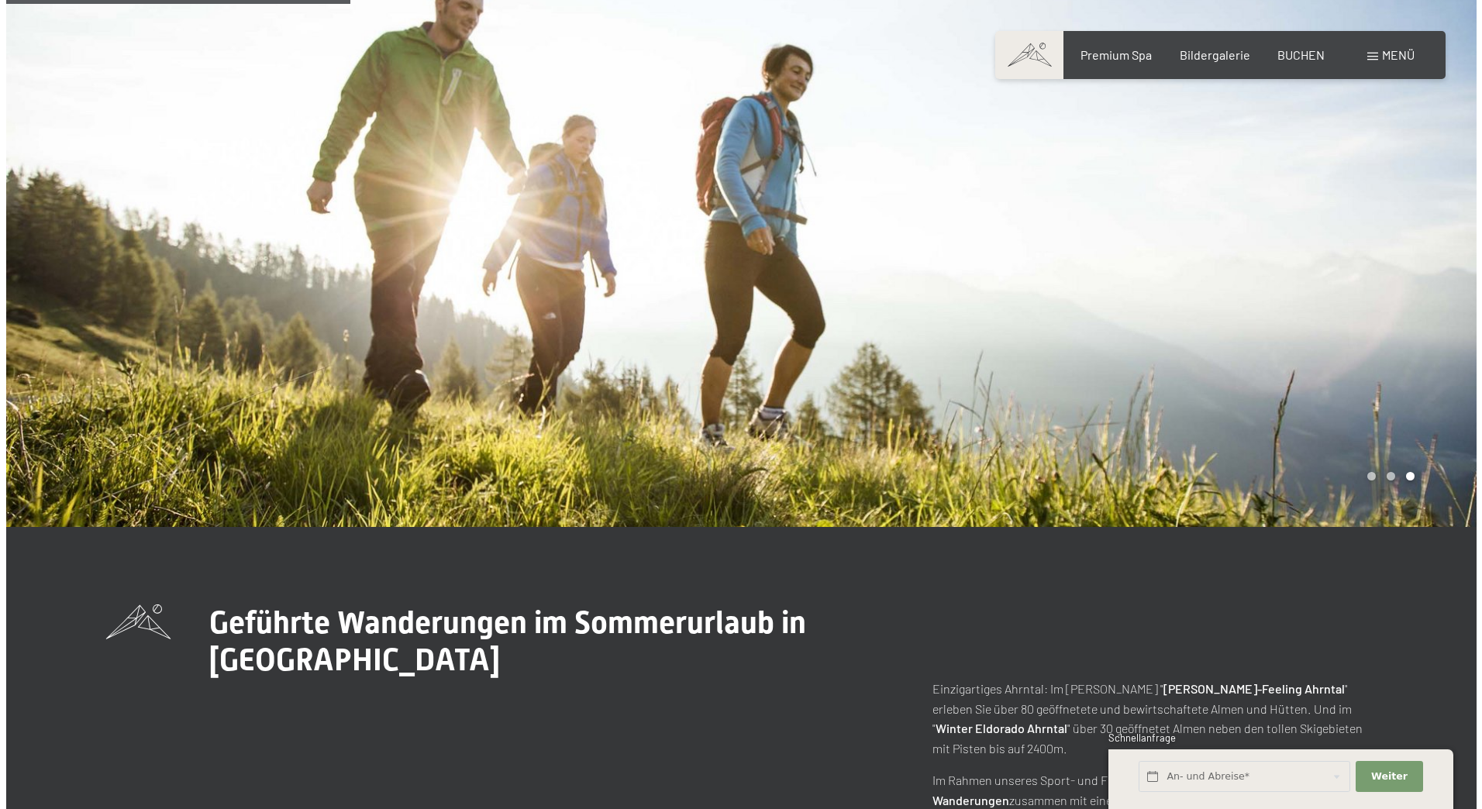
scroll to position [0, 0]
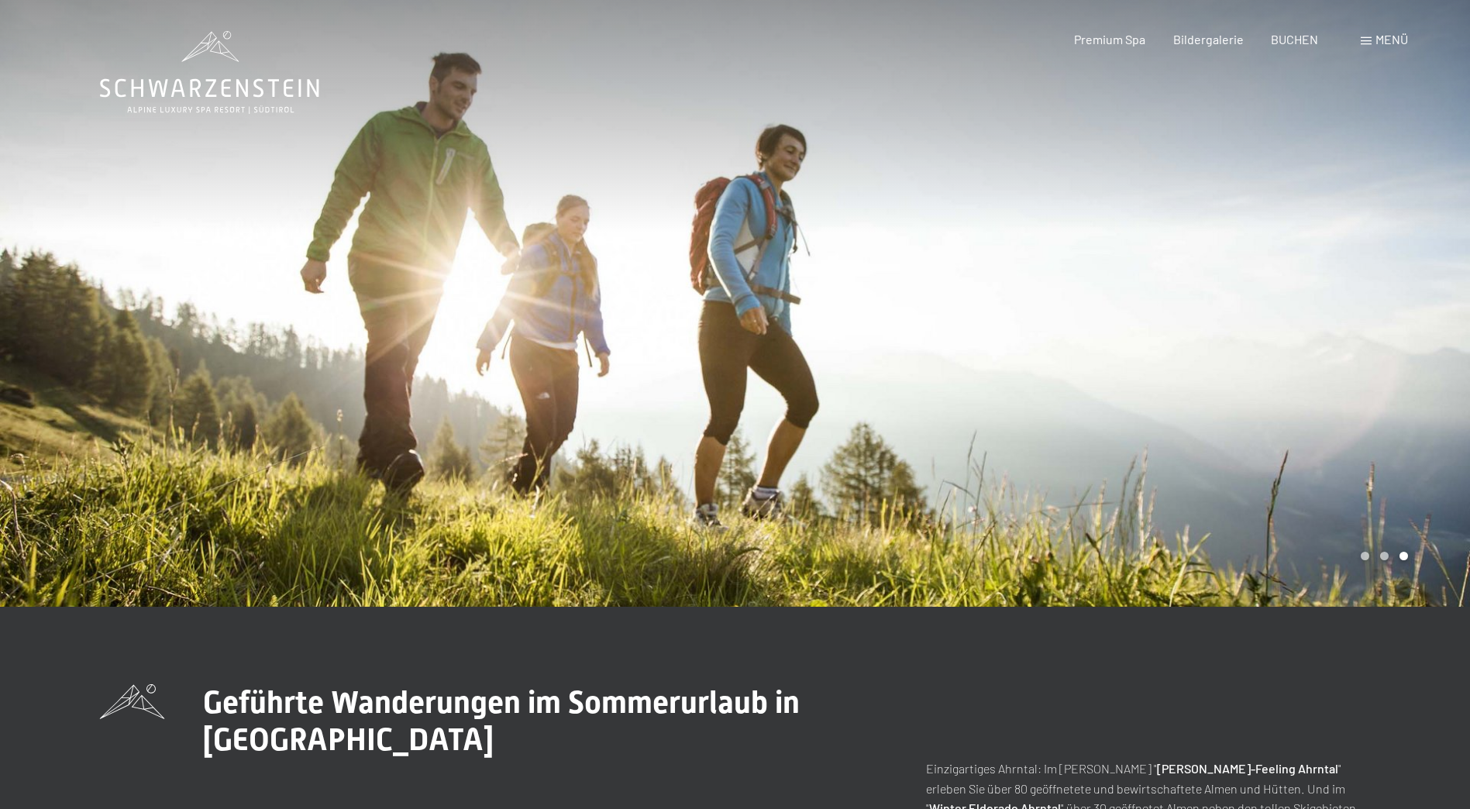
click at [1386, 40] on span "Menü" at bounding box center [1392, 39] width 33 height 15
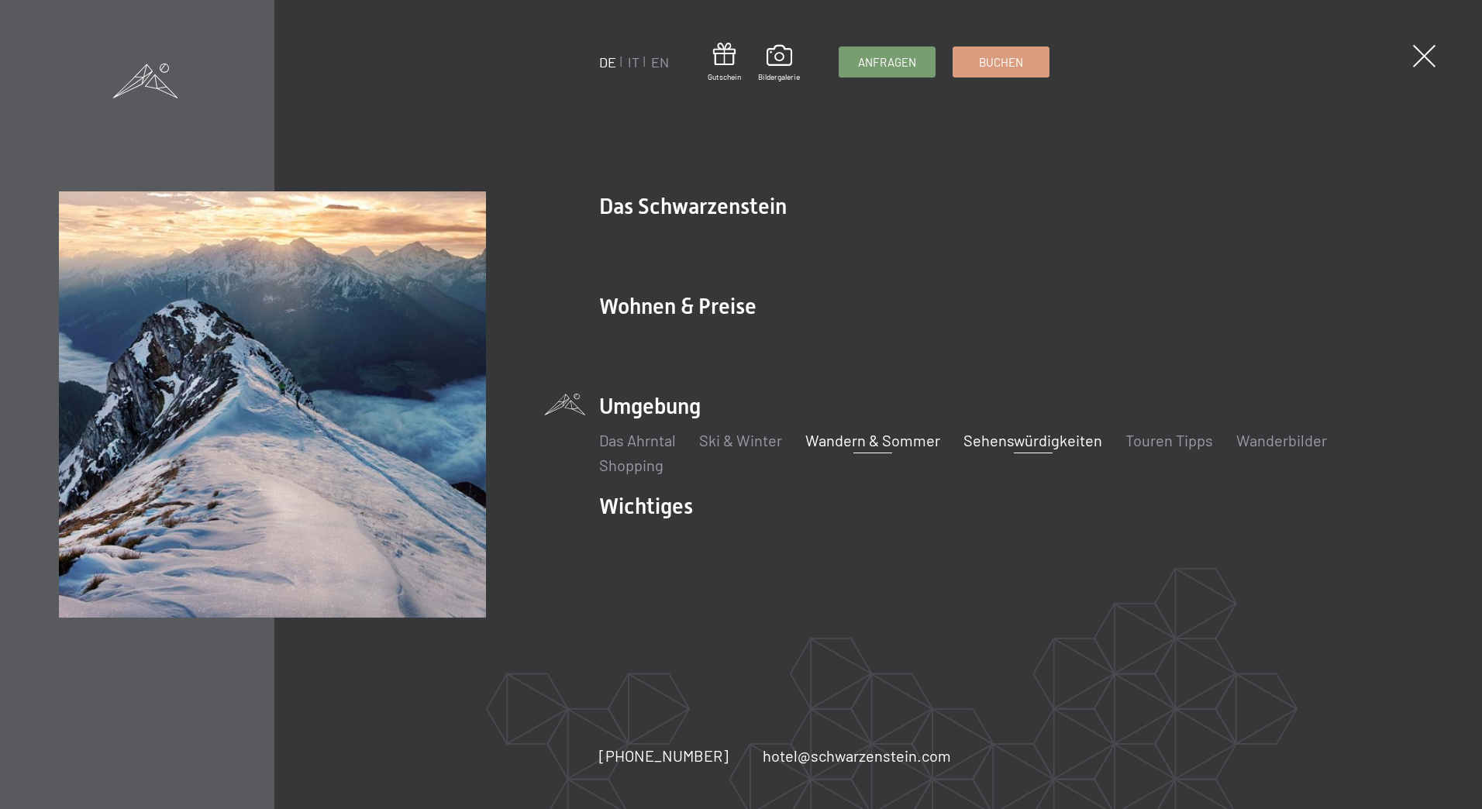
click at [1043, 446] on link "Sehenswürdigkeiten" at bounding box center [1033, 440] width 139 height 19
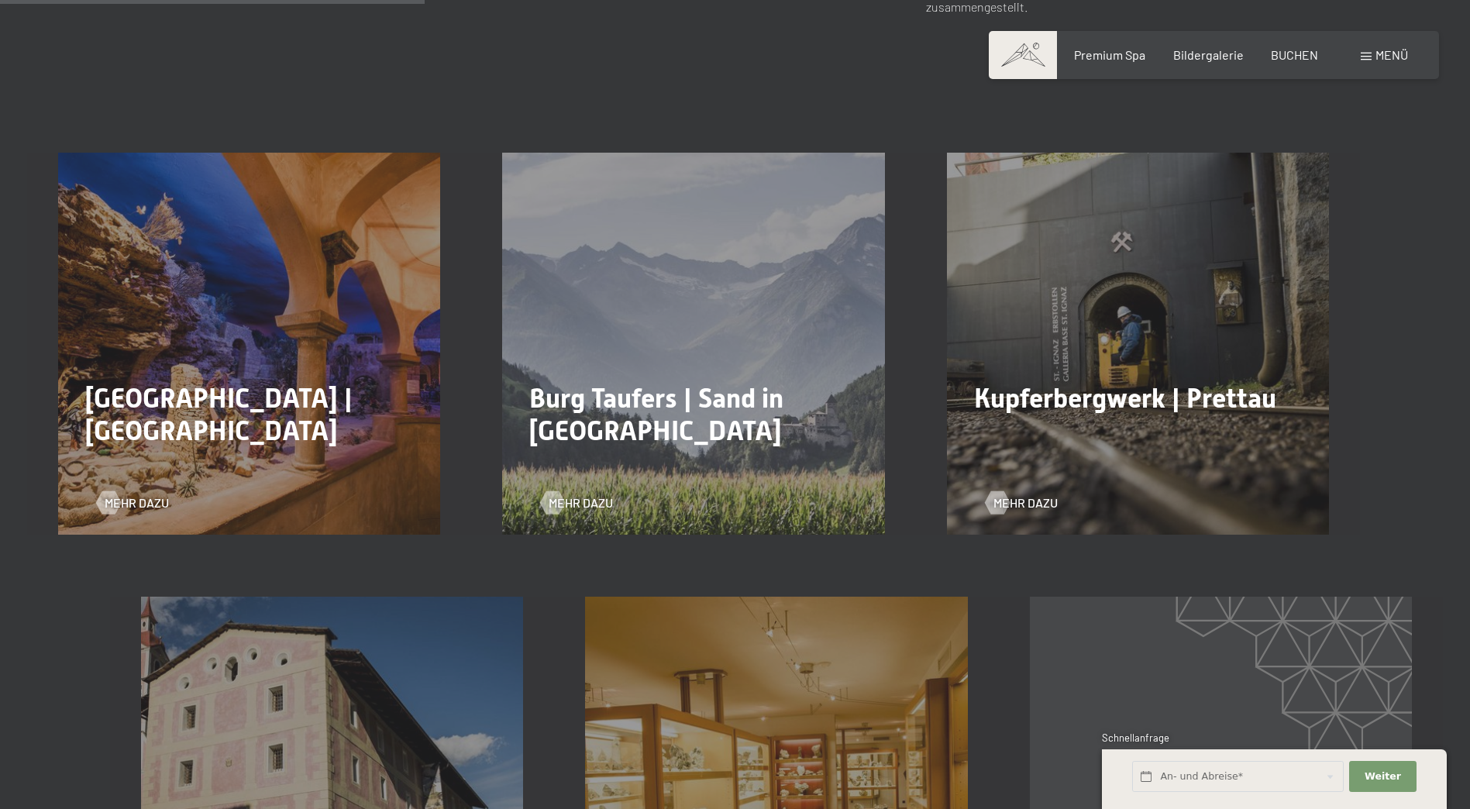
scroll to position [863, 0]
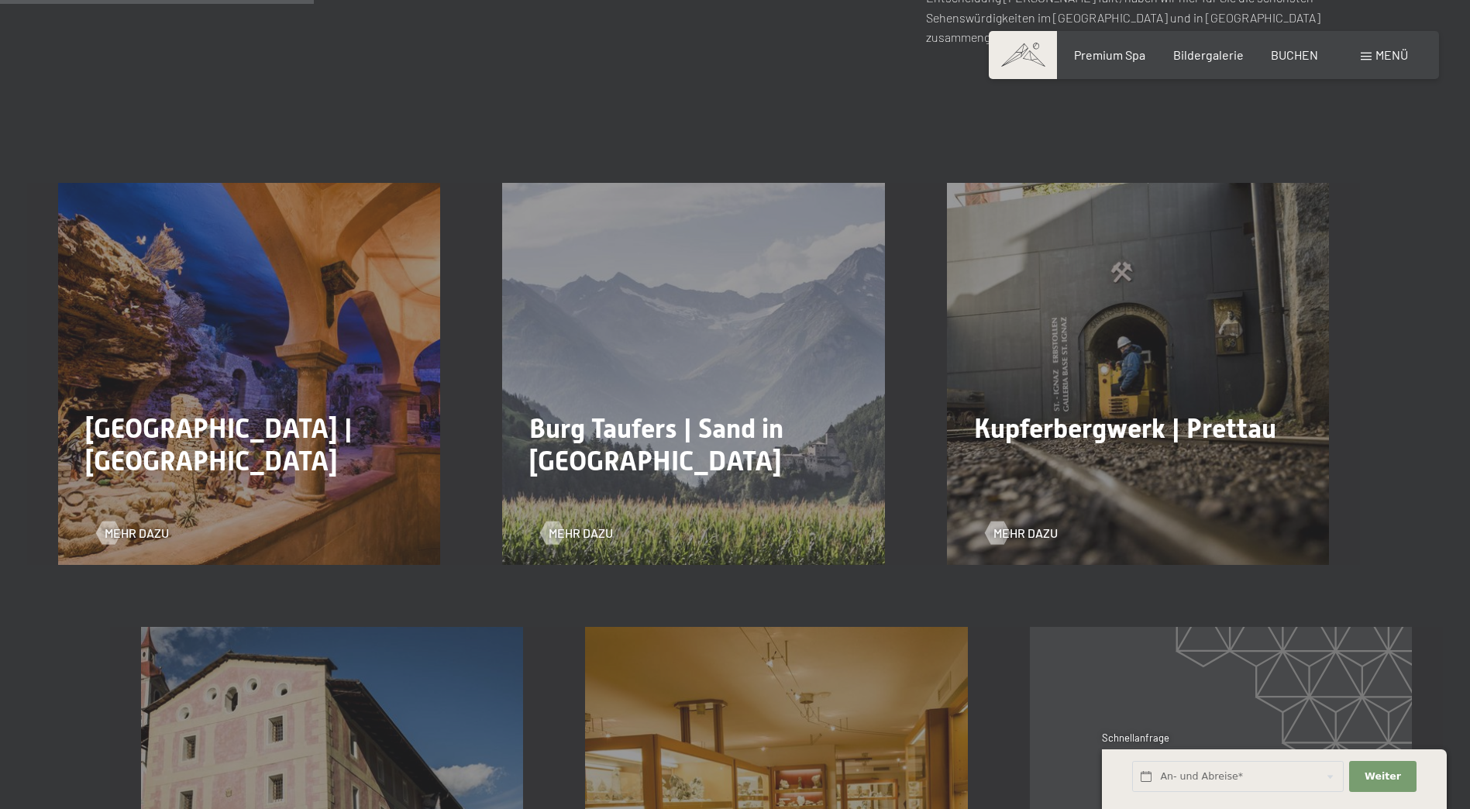
click at [1023, 413] on span "Kupferbergwerk | Prettau" at bounding box center [1125, 428] width 302 height 31
click at [1126, 371] on div "Kupferbergwerk | Prettau Mehr dazu" at bounding box center [1138, 374] width 444 height 382
click at [1015, 525] on span "Mehr dazu" at bounding box center [1041, 533] width 64 height 17
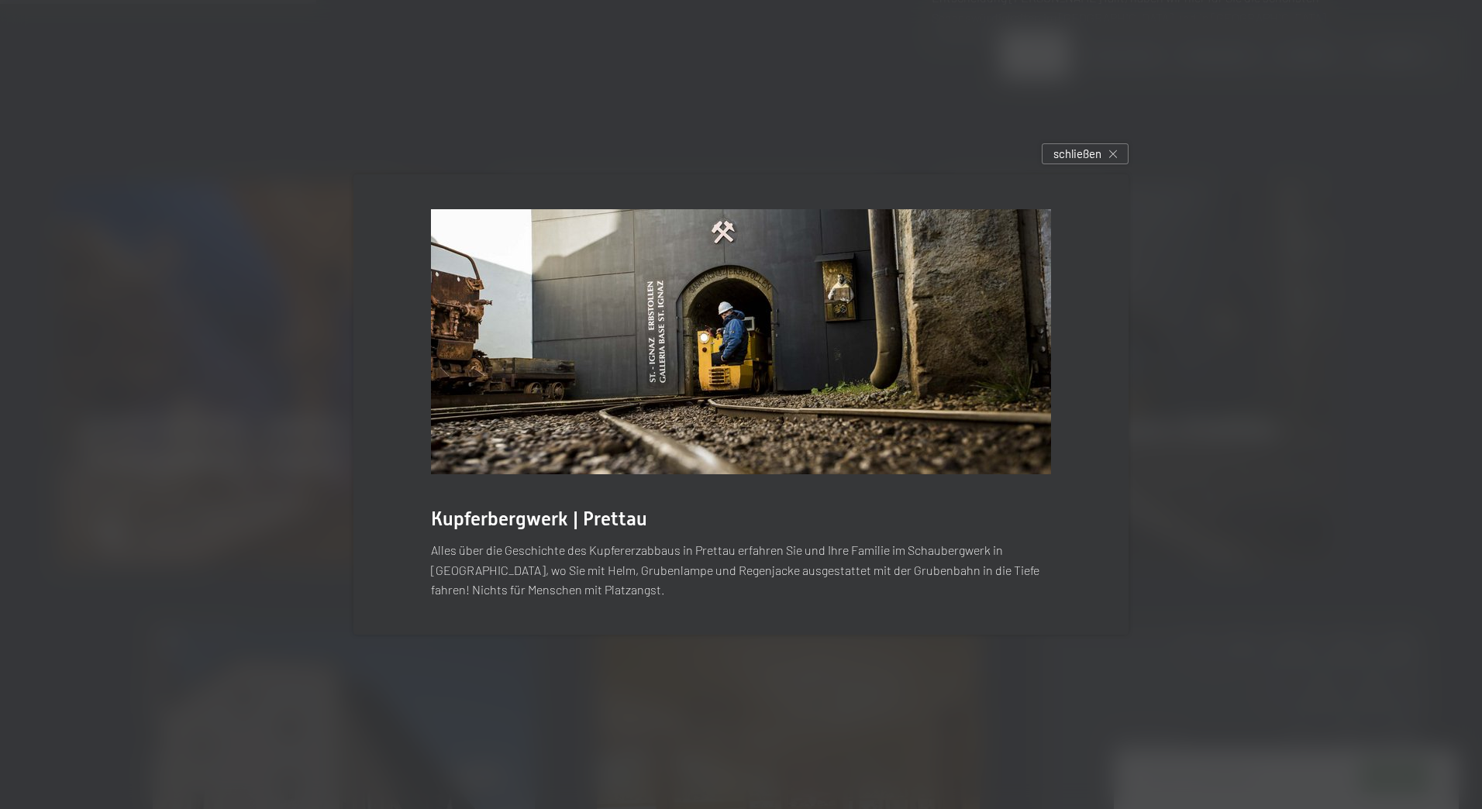
click at [1113, 157] on div "schließen" at bounding box center [1085, 153] width 87 height 21
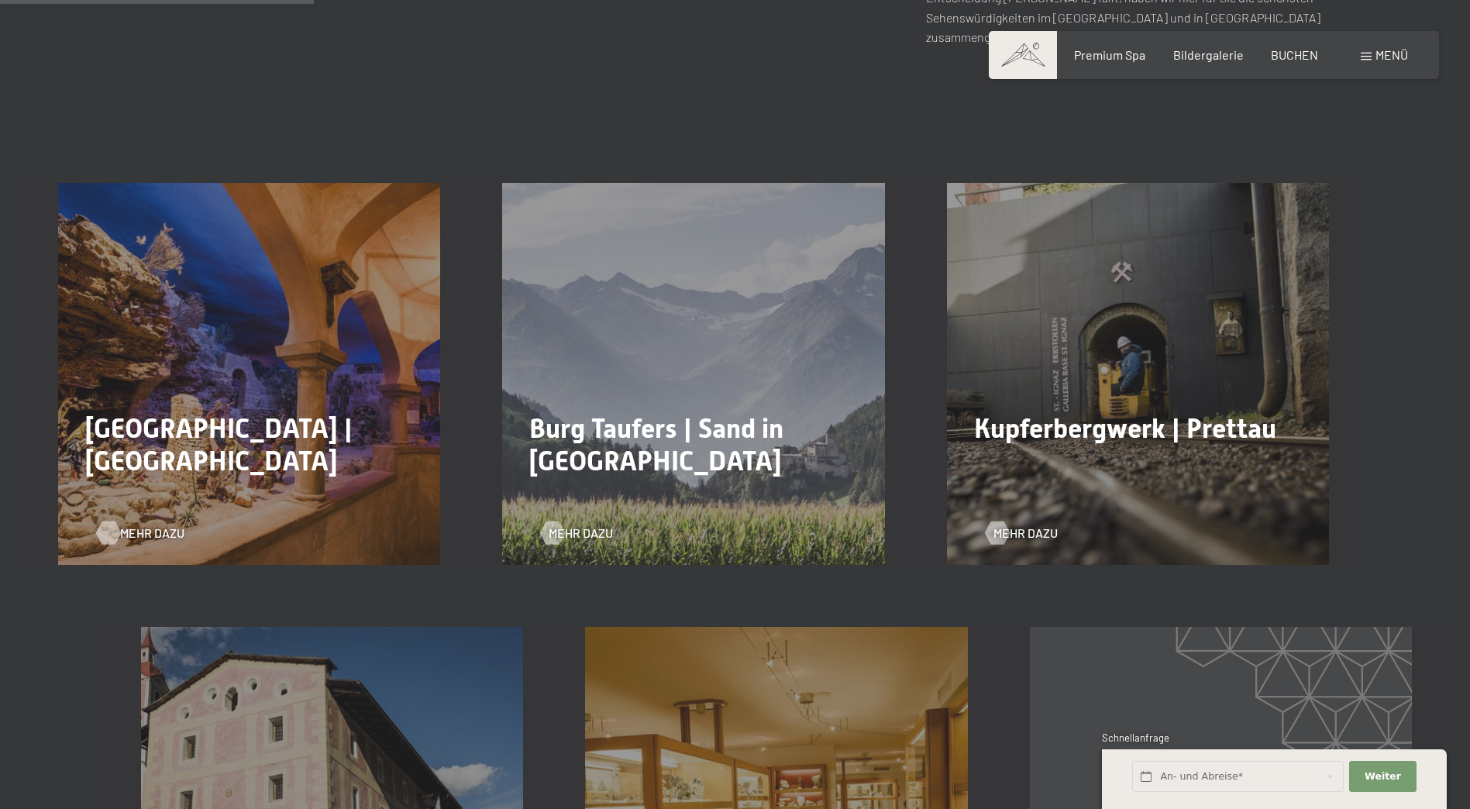
click at [137, 525] on span "Mehr dazu" at bounding box center [152, 533] width 64 height 17
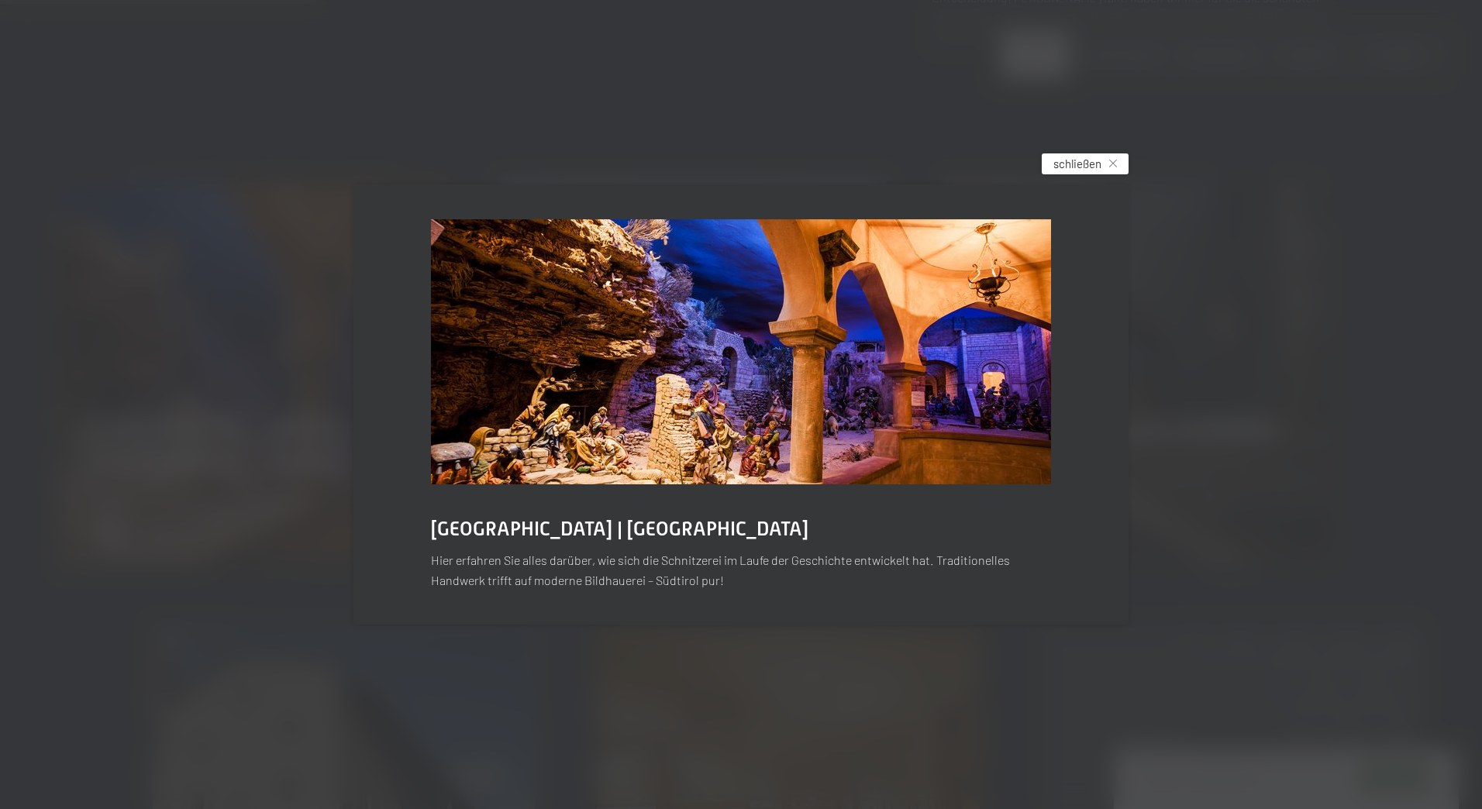
click at [1114, 159] on div "schließen" at bounding box center [1085, 163] width 87 height 21
